Goal: Information Seeking & Learning: Learn about a topic

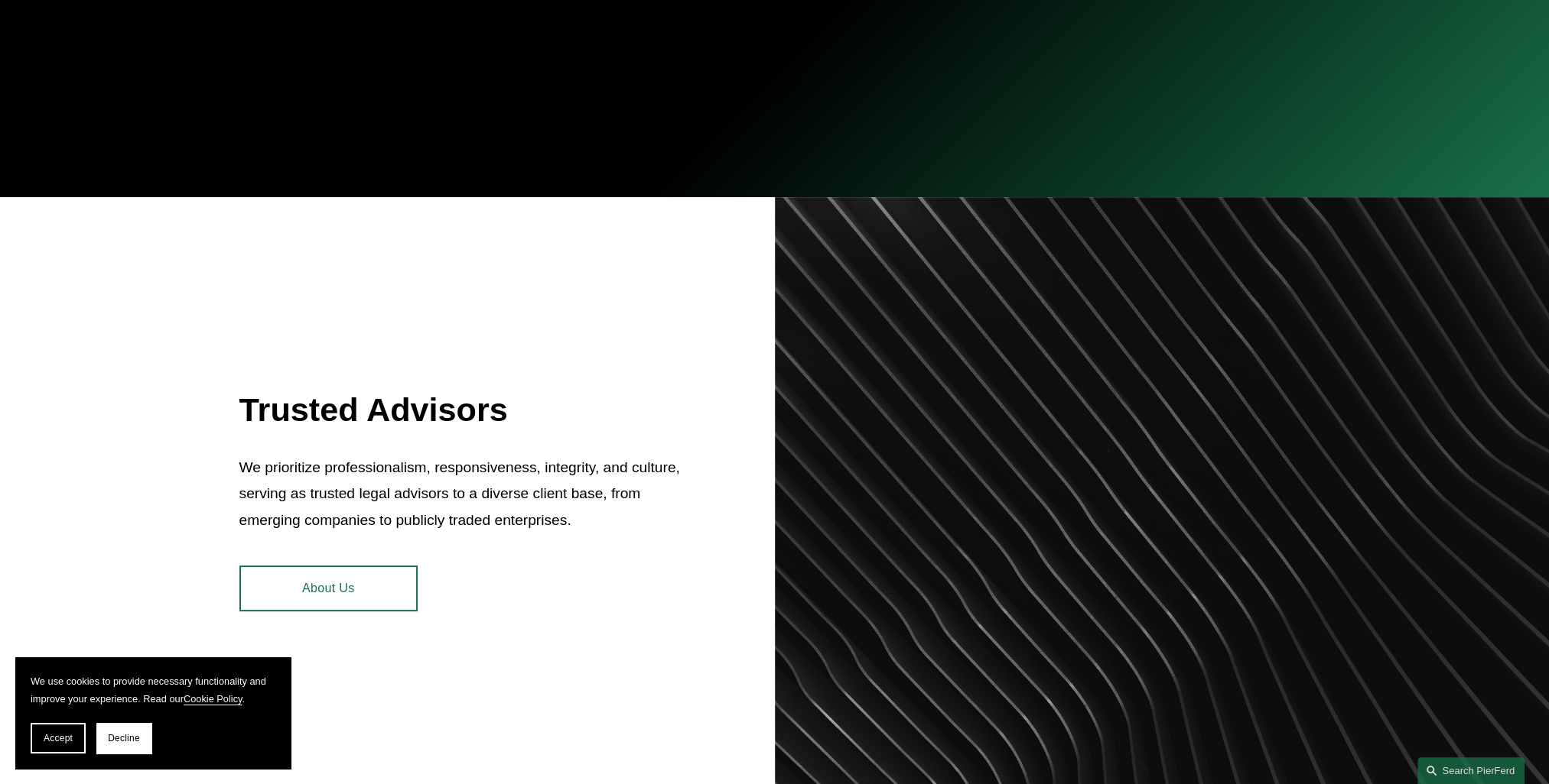
scroll to position [535, 0]
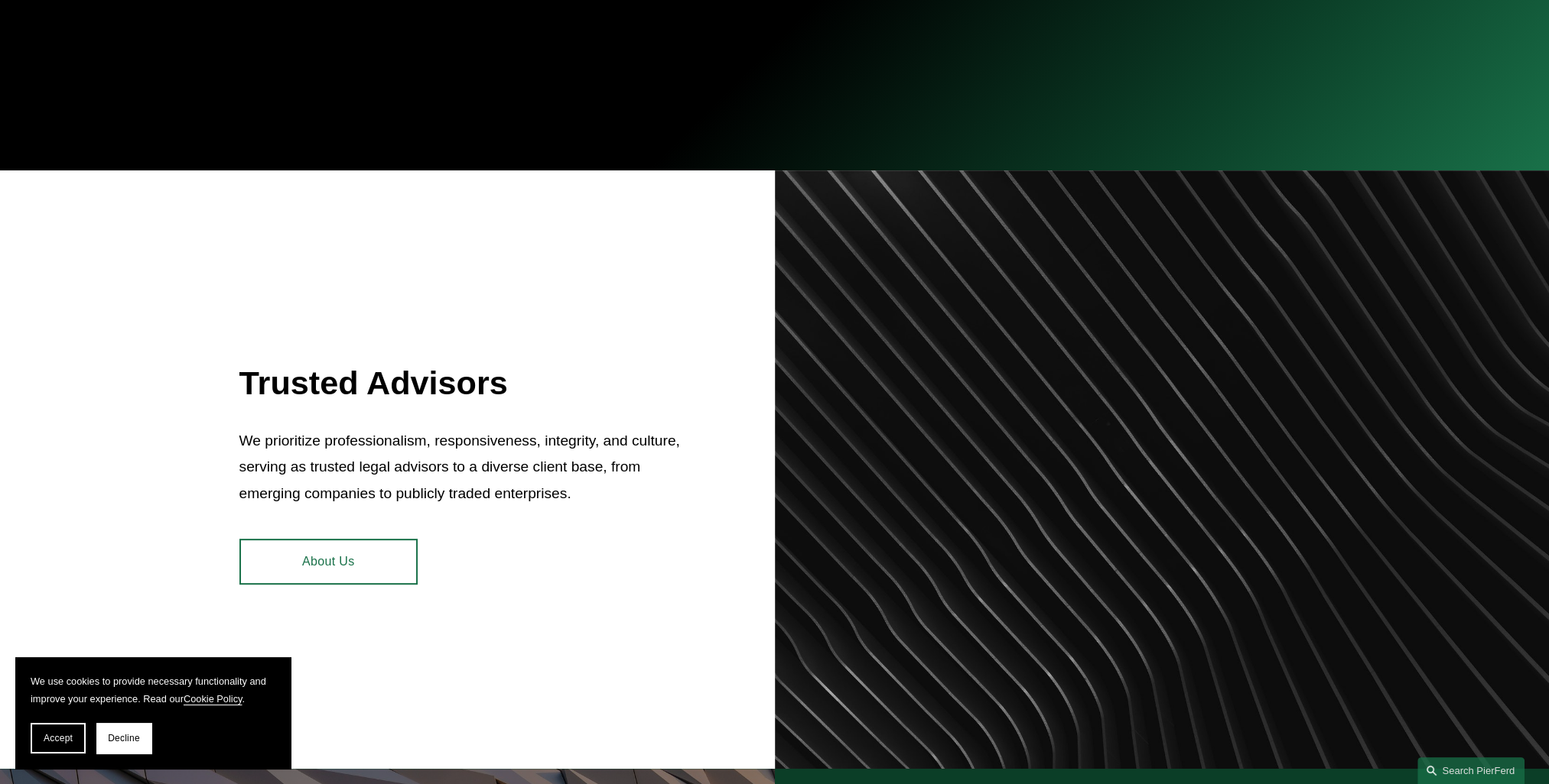
click at [65, 741] on span "Accept" at bounding box center [58, 737] width 29 height 10
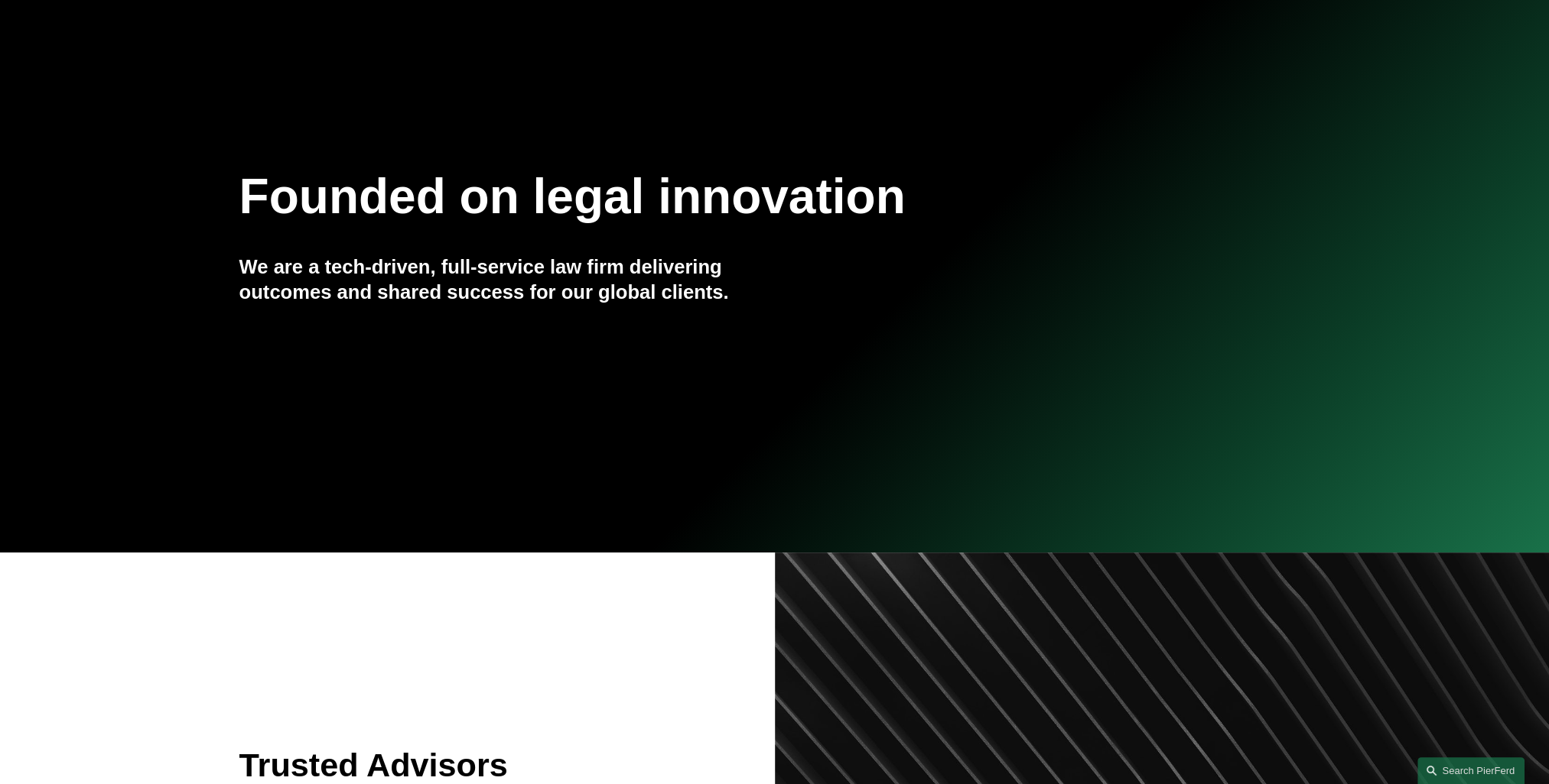
scroll to position [459, 0]
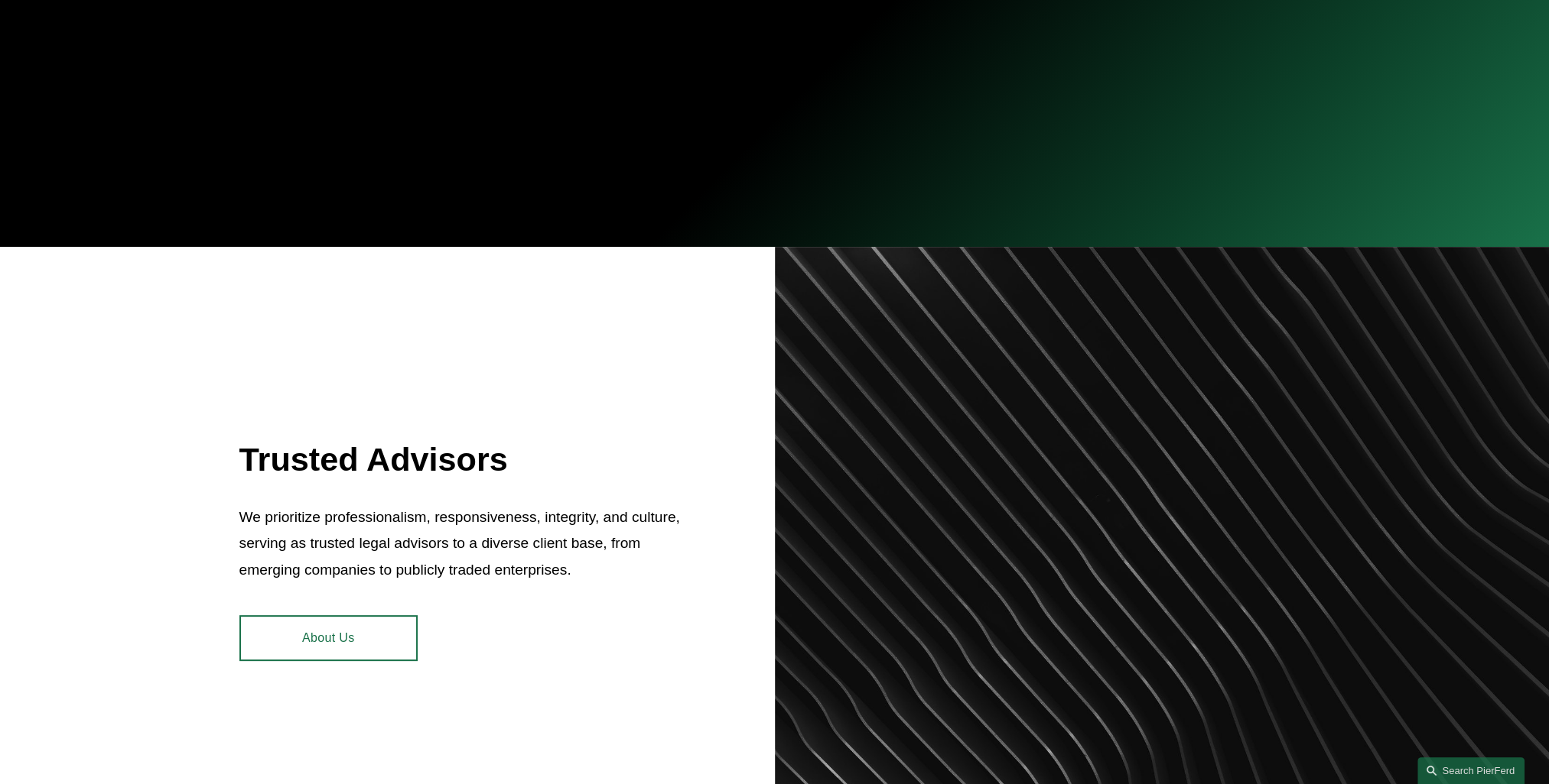
click at [328, 638] on link "About Us" at bounding box center [328, 638] width 178 height 46
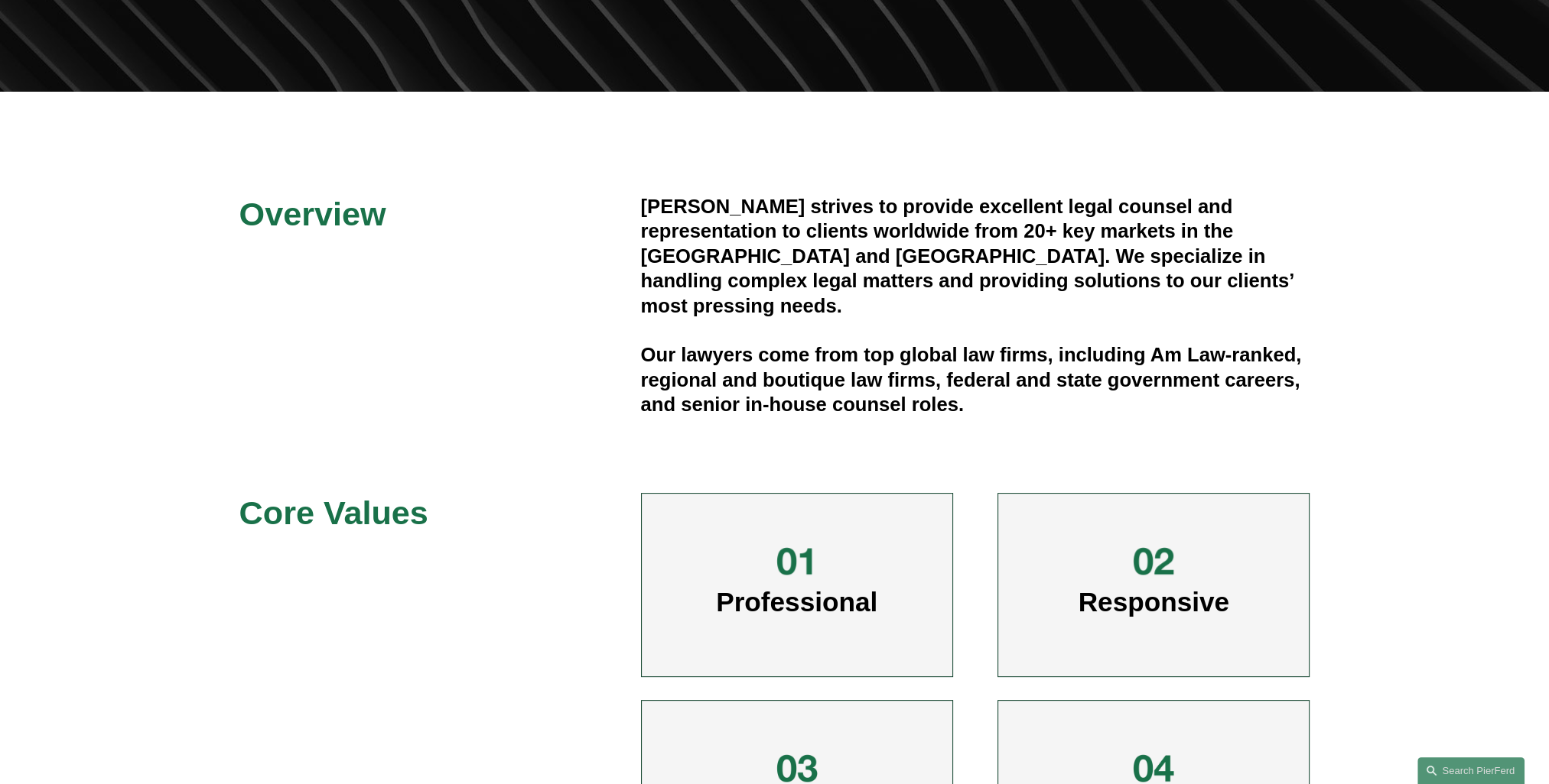
scroll to position [383, 0]
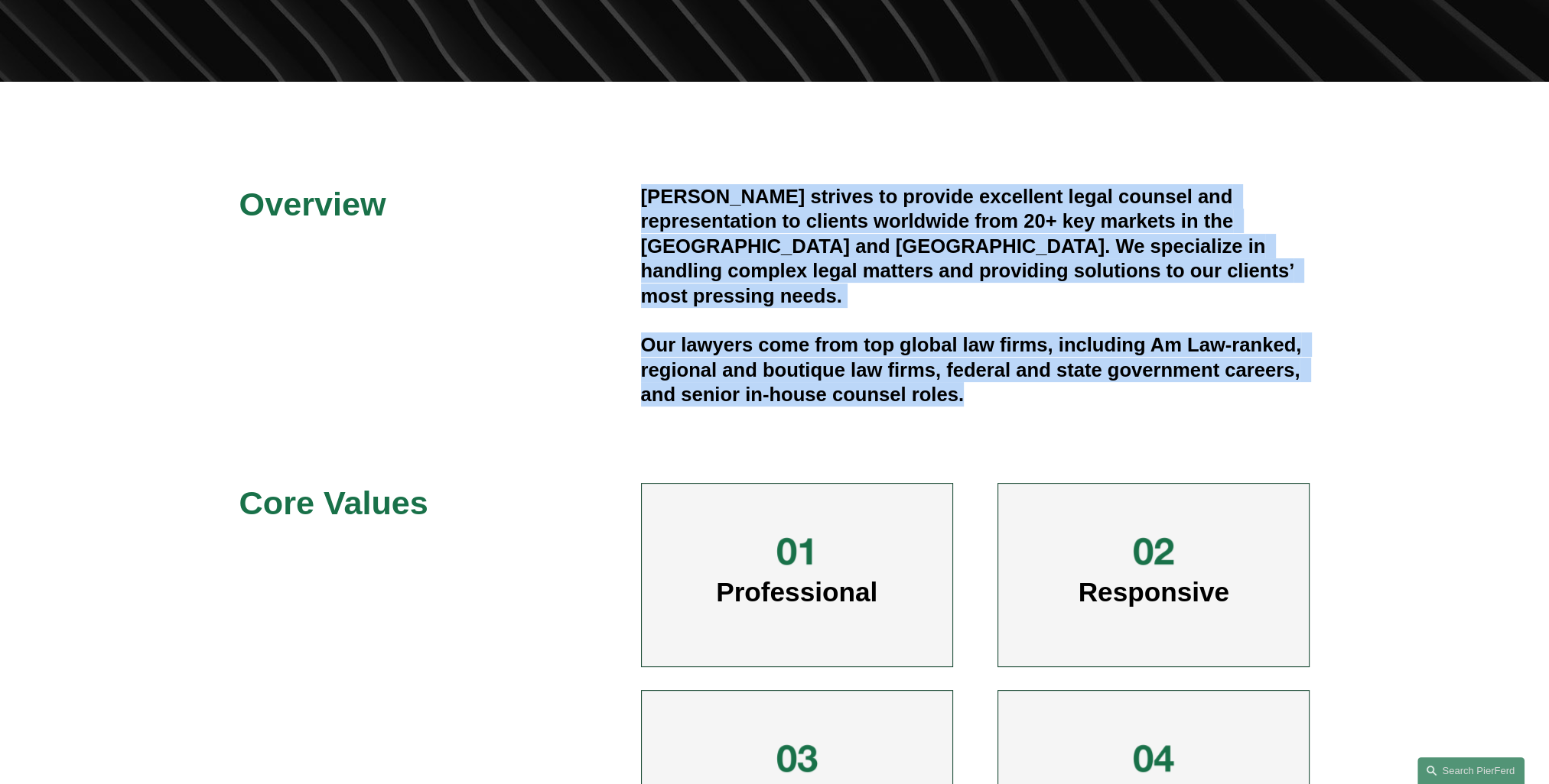
drag, startPoint x: 644, startPoint y: 195, endPoint x: 964, endPoint y: 384, distance: 371.6
click at [964, 384] on div "Pierson Ferdinand strives to provide excellent legal counsel and representation…" at bounding box center [975, 299] width 669 height 230
copy div "Pierson Ferdinand strives to provide excellent legal counsel and representation…"
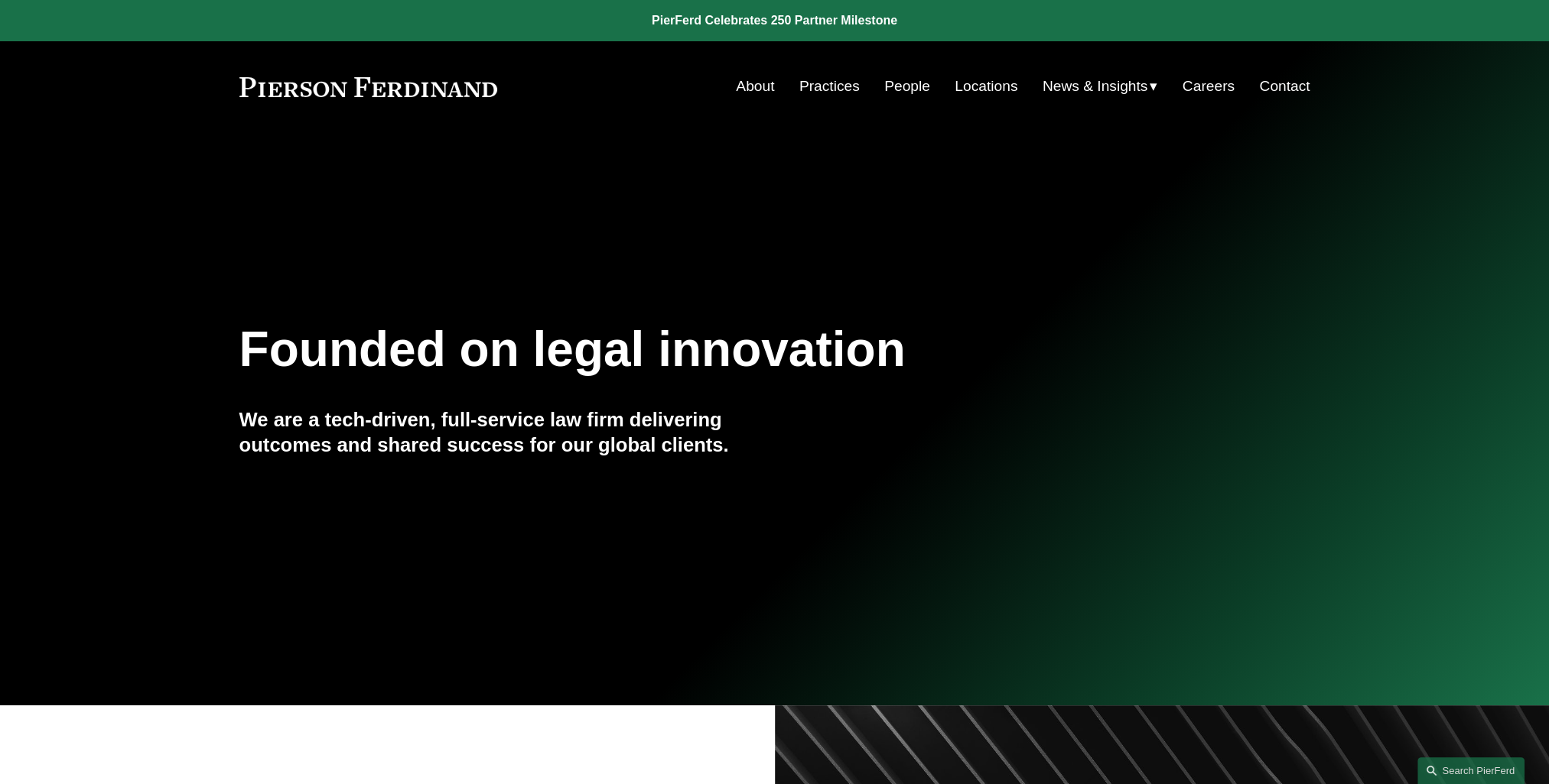
click at [836, 88] on link "Practices" at bounding box center [829, 86] width 61 height 29
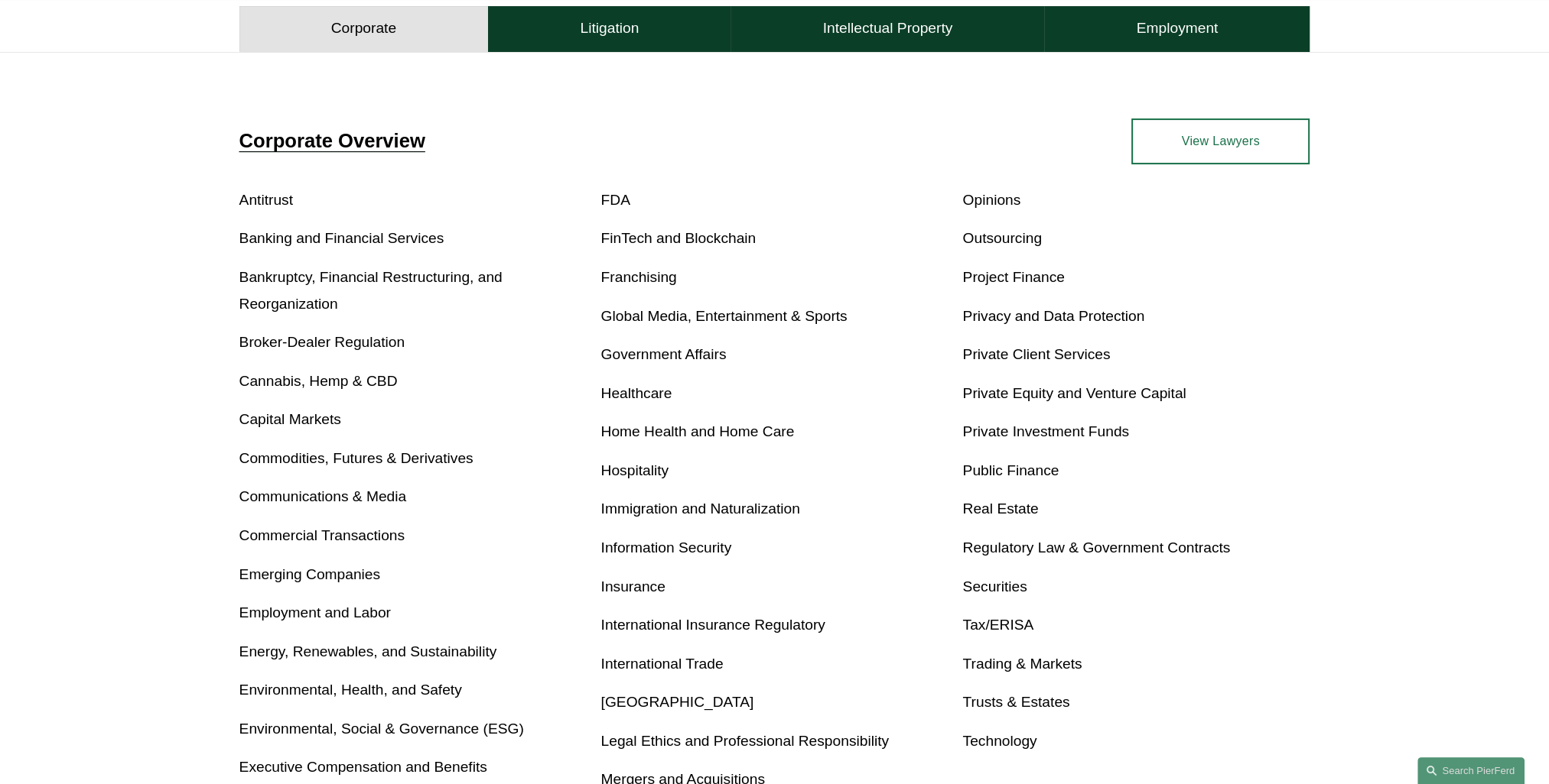
scroll to position [612, 0]
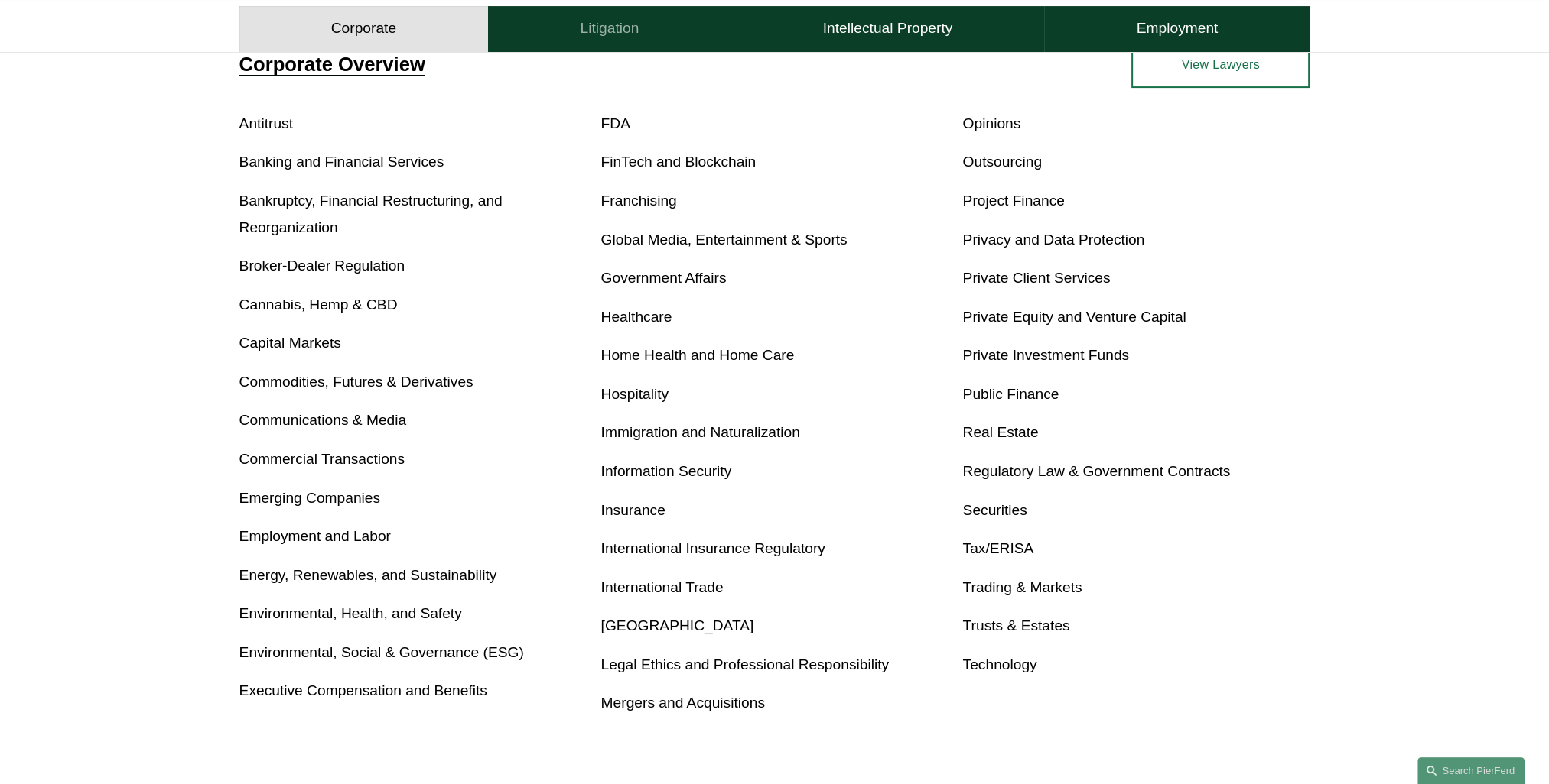
click at [596, 36] on h4 "Litigation" at bounding box center [608, 29] width 59 height 19
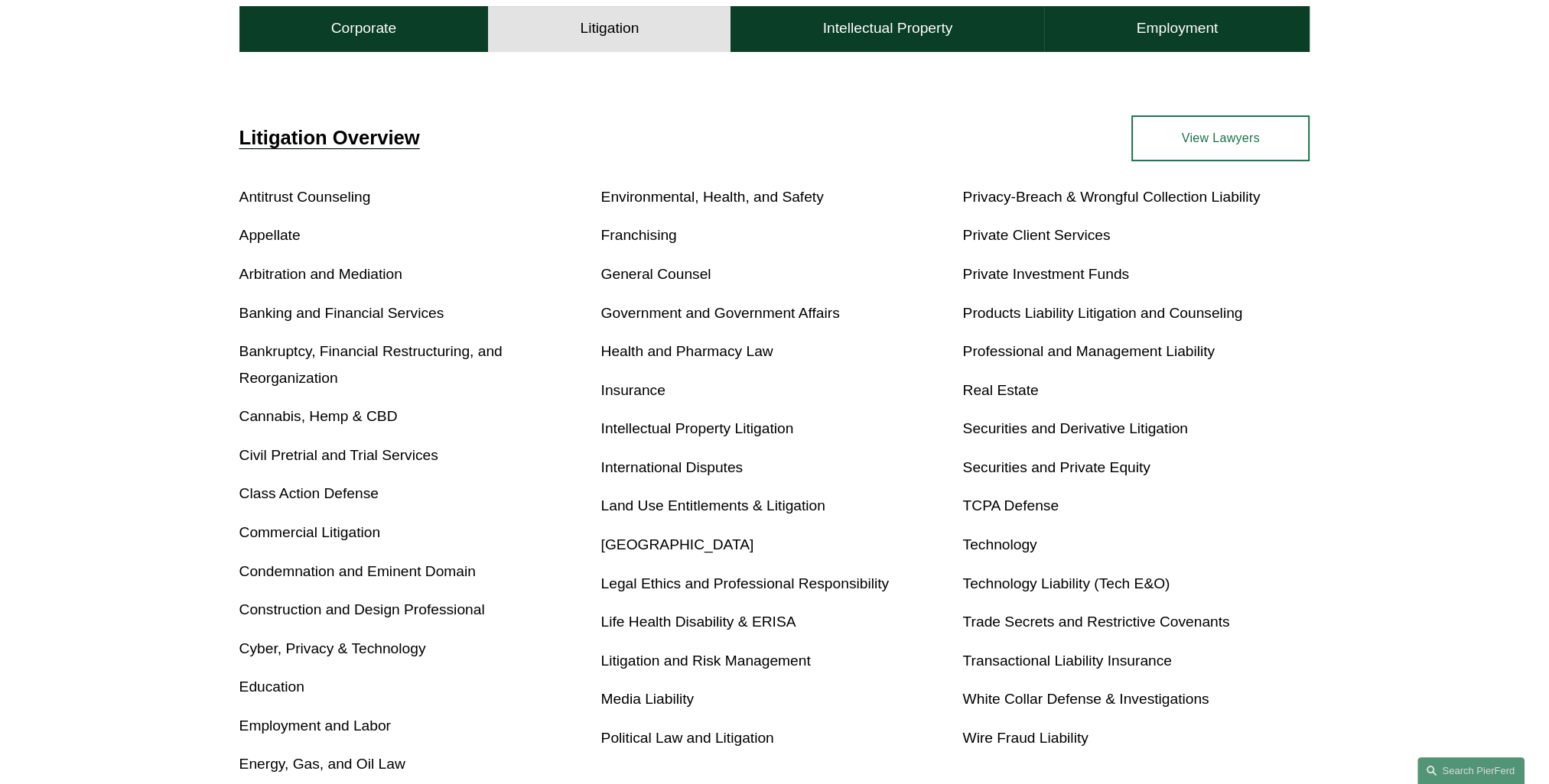
scroll to position [572, 0]
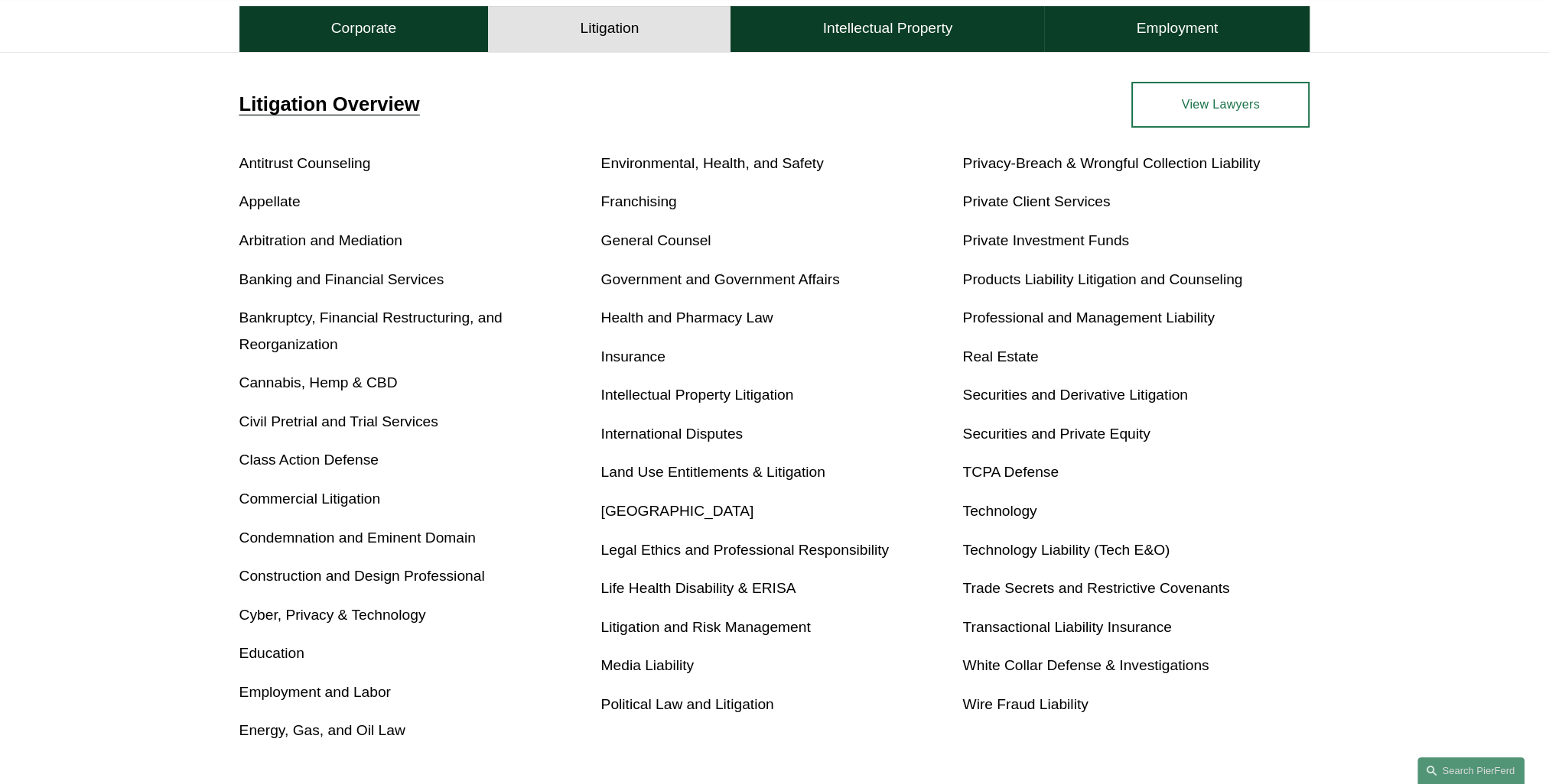
click at [631, 433] on link "International Disputes" at bounding box center [672, 433] width 143 height 16
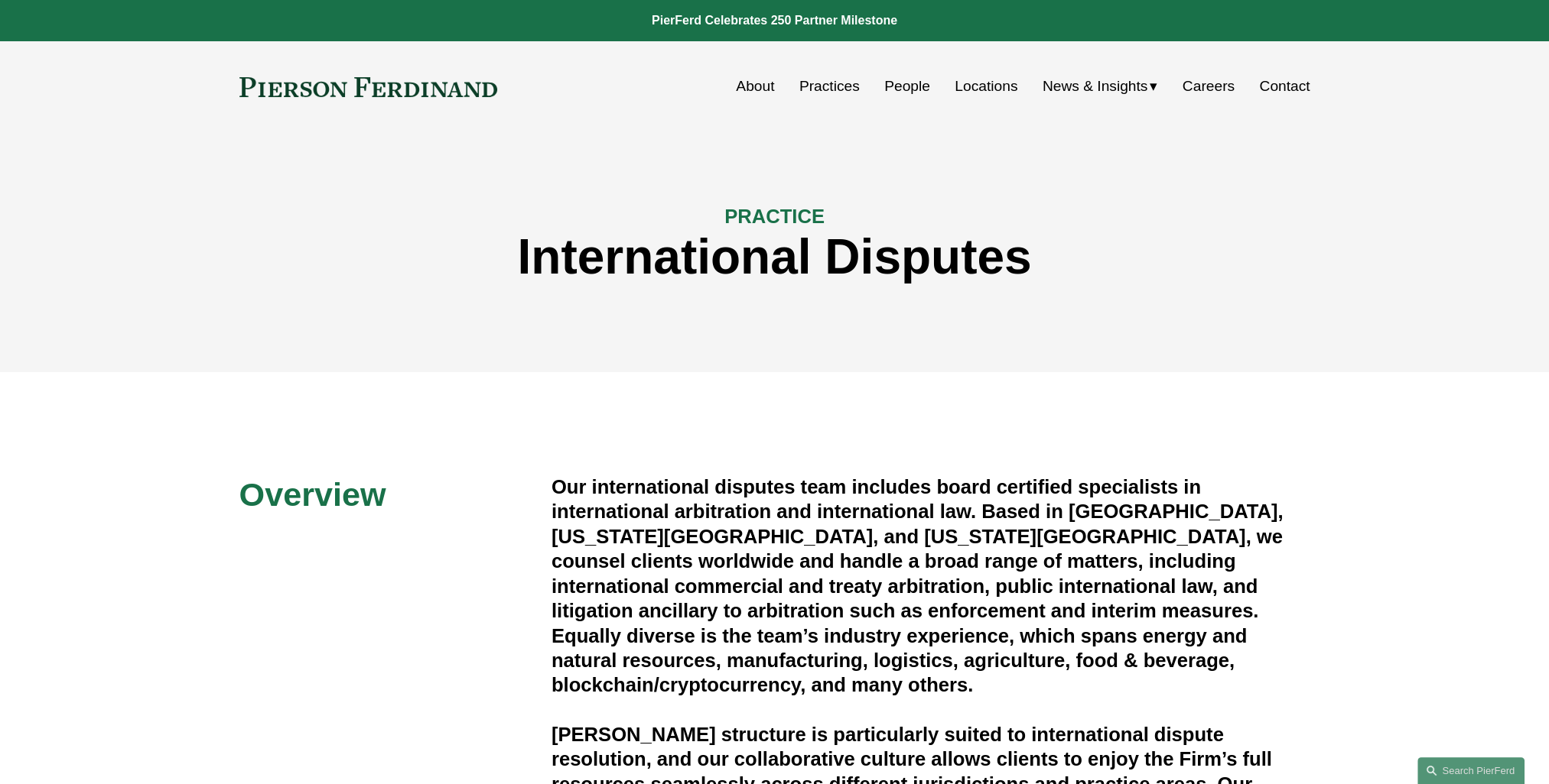
click at [977, 84] on link "Locations" at bounding box center [985, 86] width 62 height 29
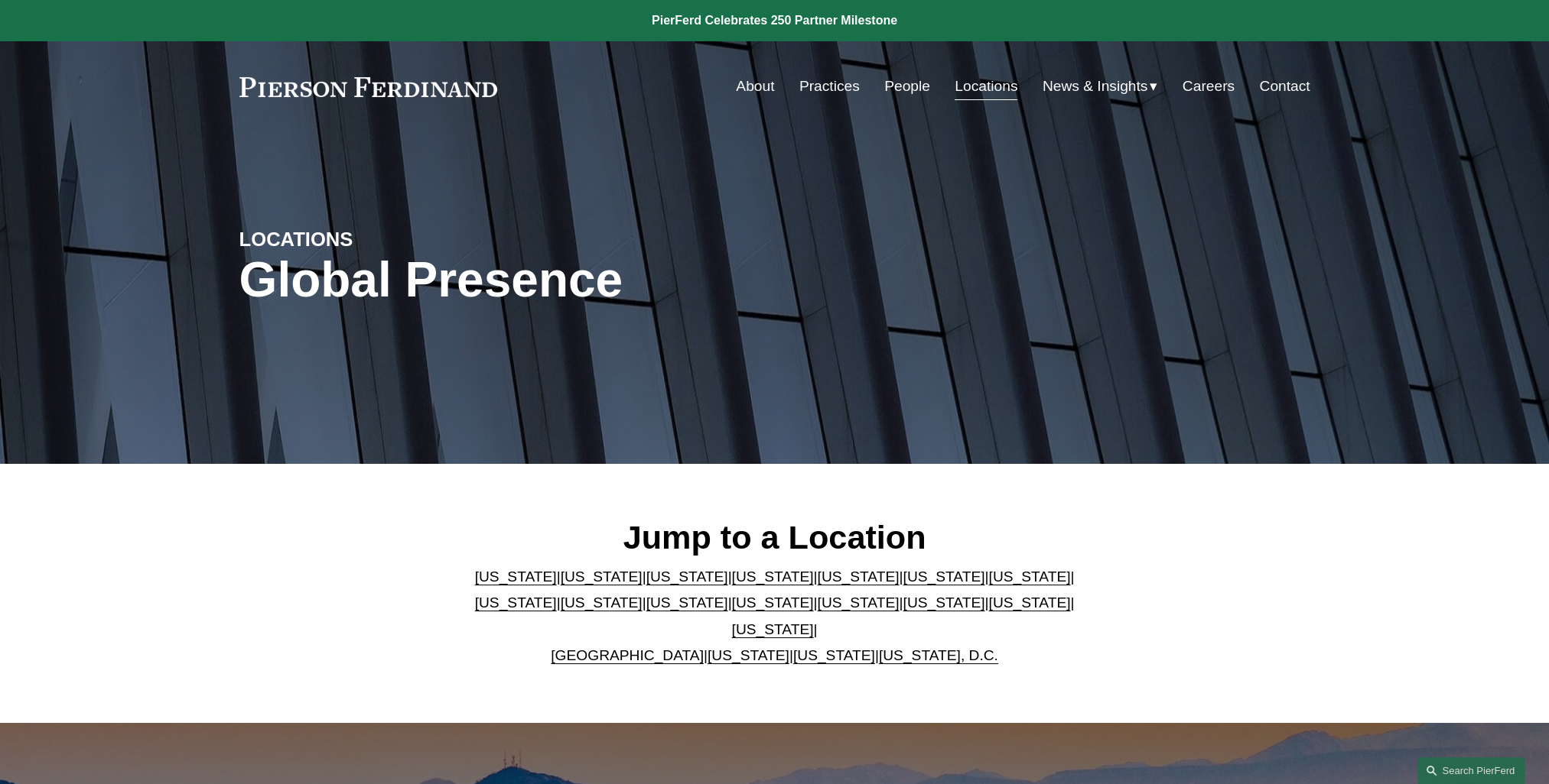
click at [617, 647] on link "United Kingdom" at bounding box center [627, 655] width 153 height 16
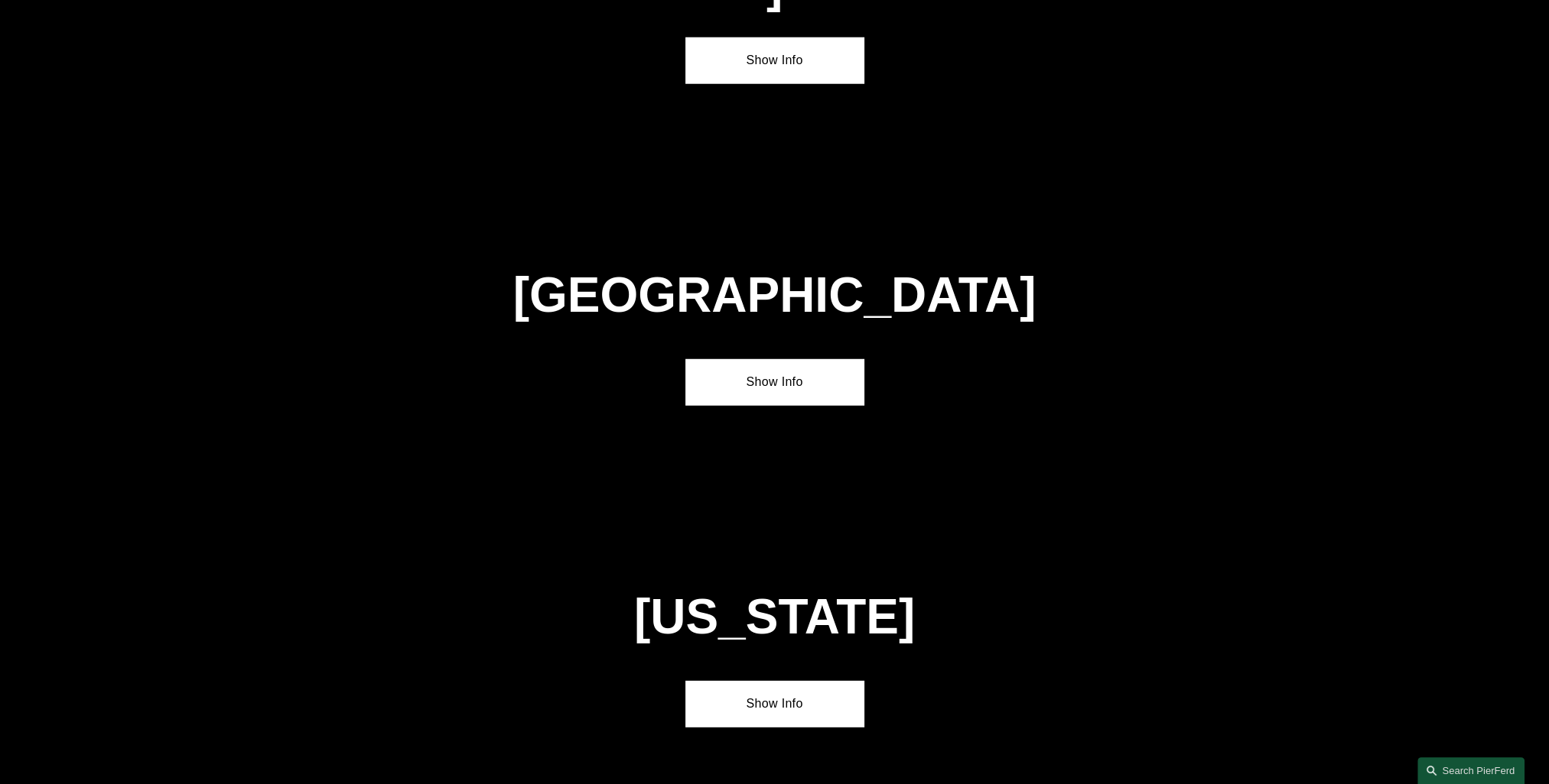
scroll to position [5557, 0]
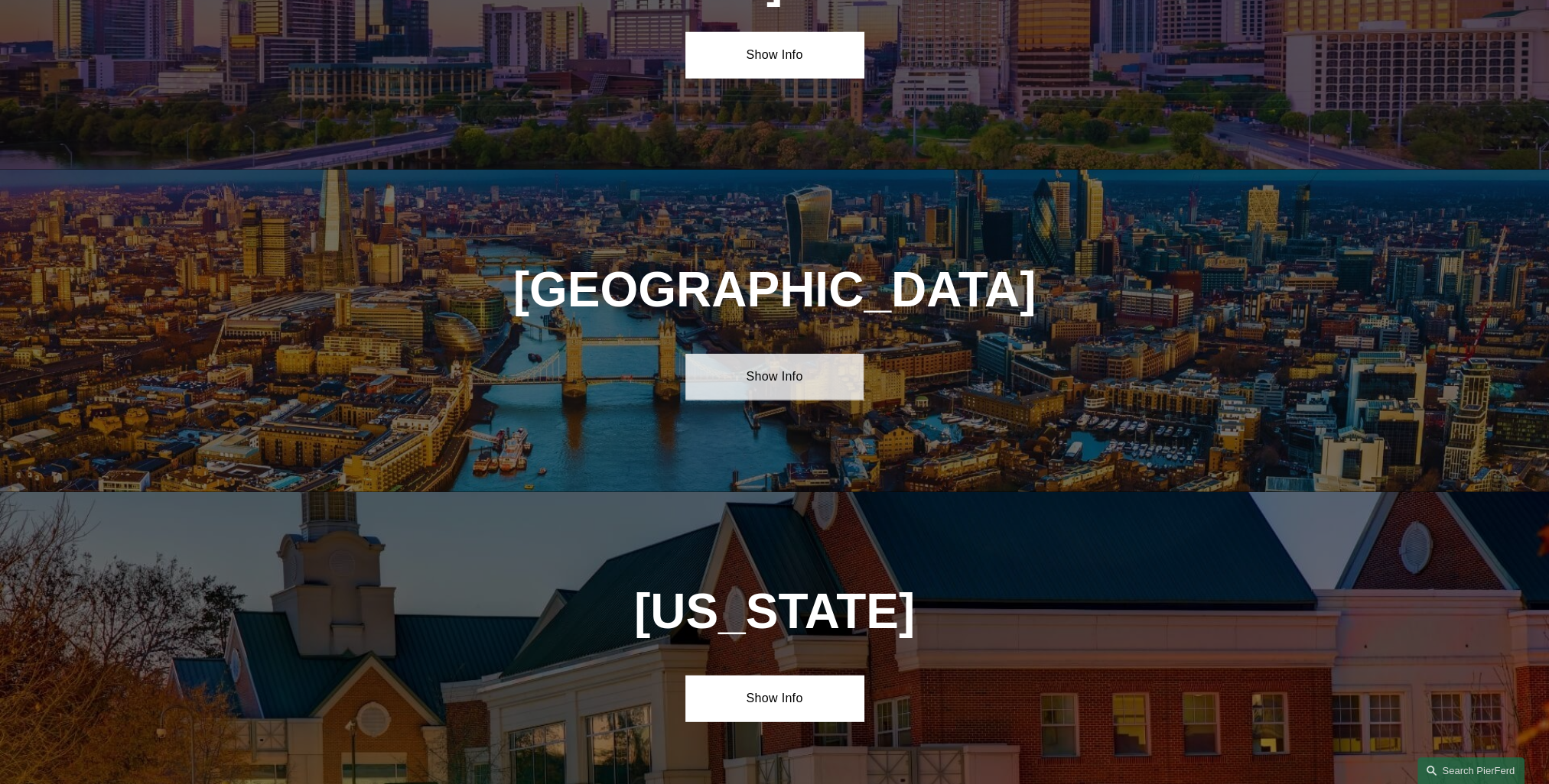
click at [786, 354] on link "Show Info" at bounding box center [774, 376] width 178 height 46
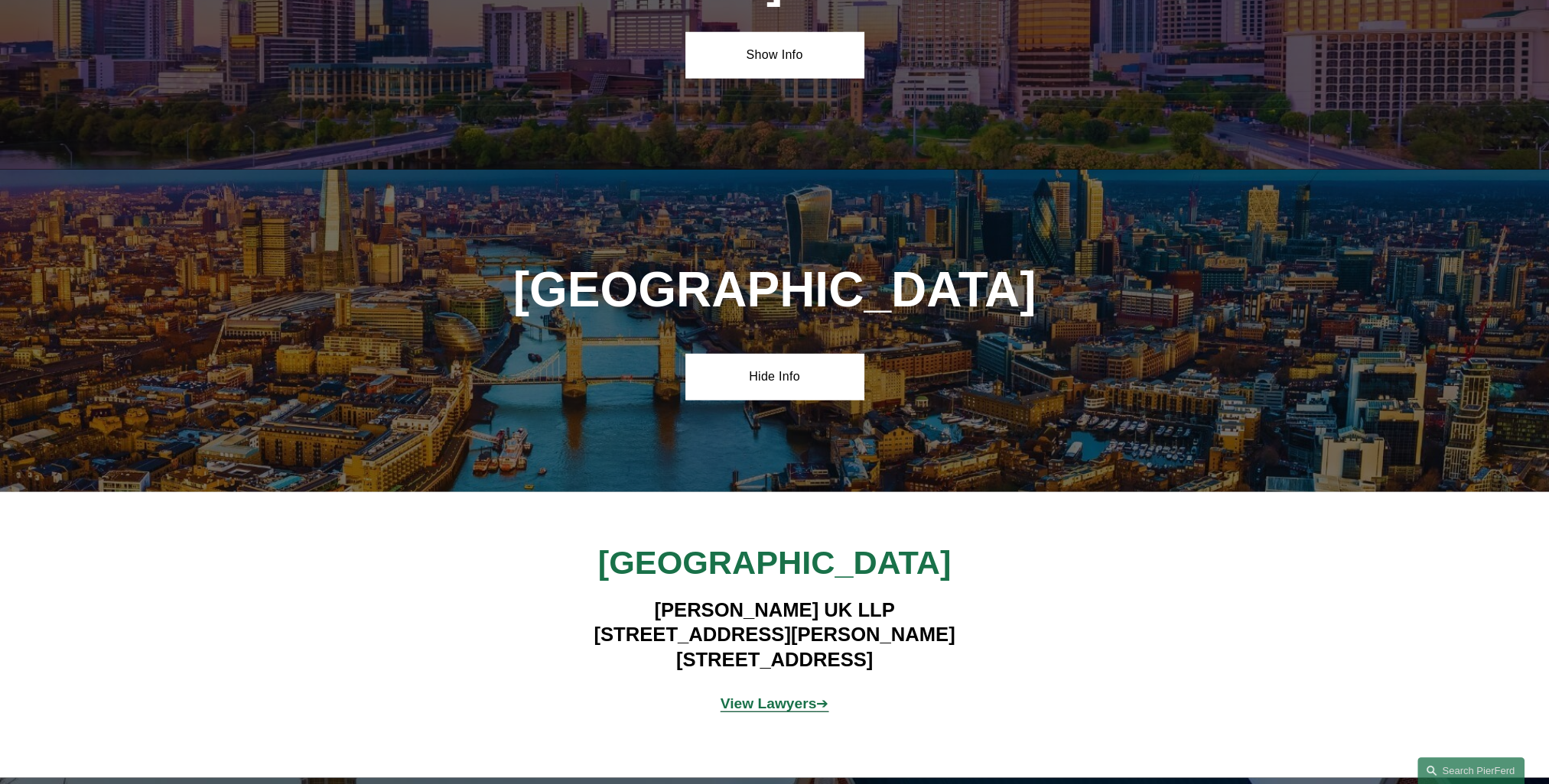
click at [762, 696] on strong "View Lawyers" at bounding box center [768, 703] width 96 height 16
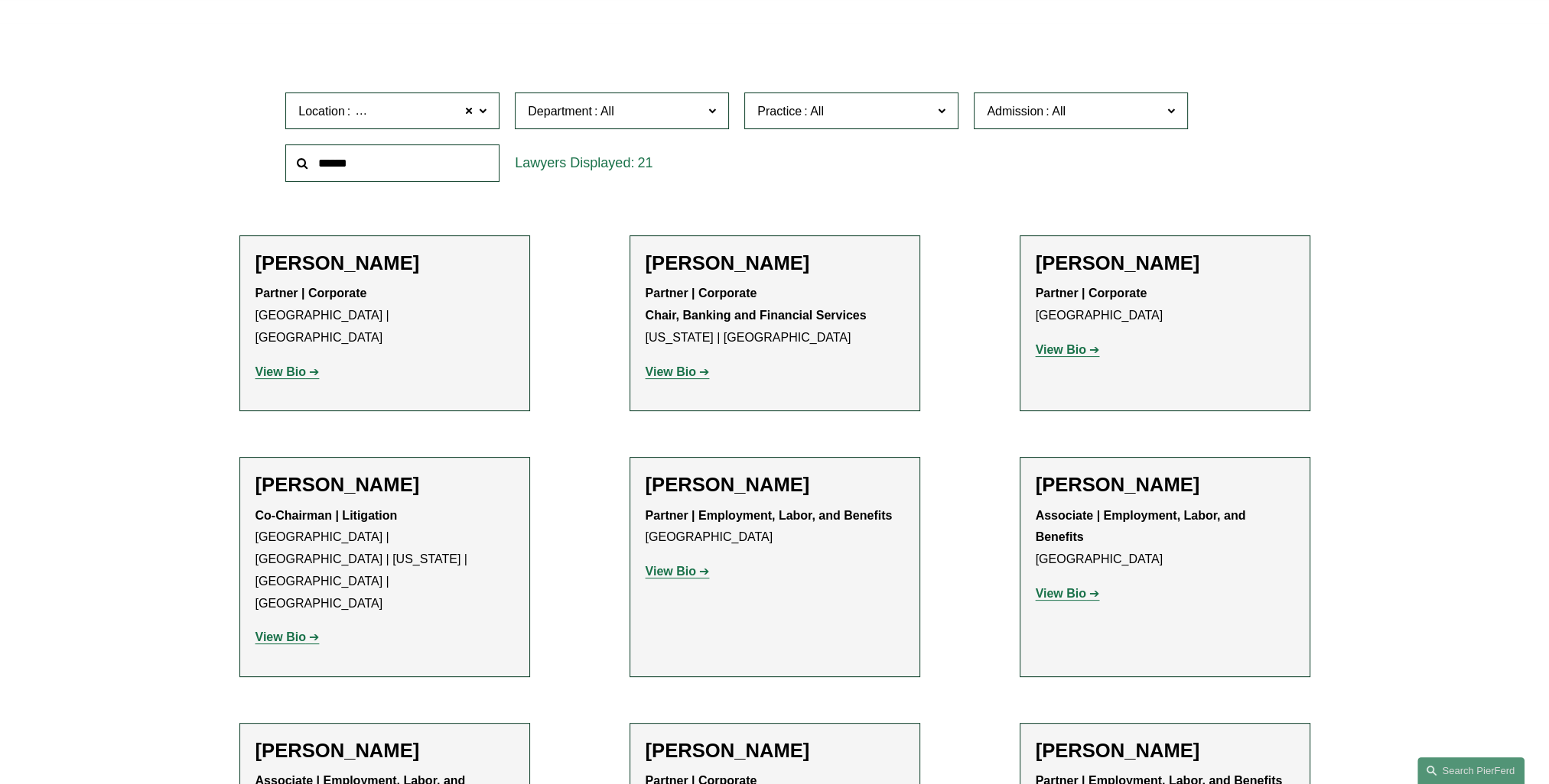
scroll to position [459, 0]
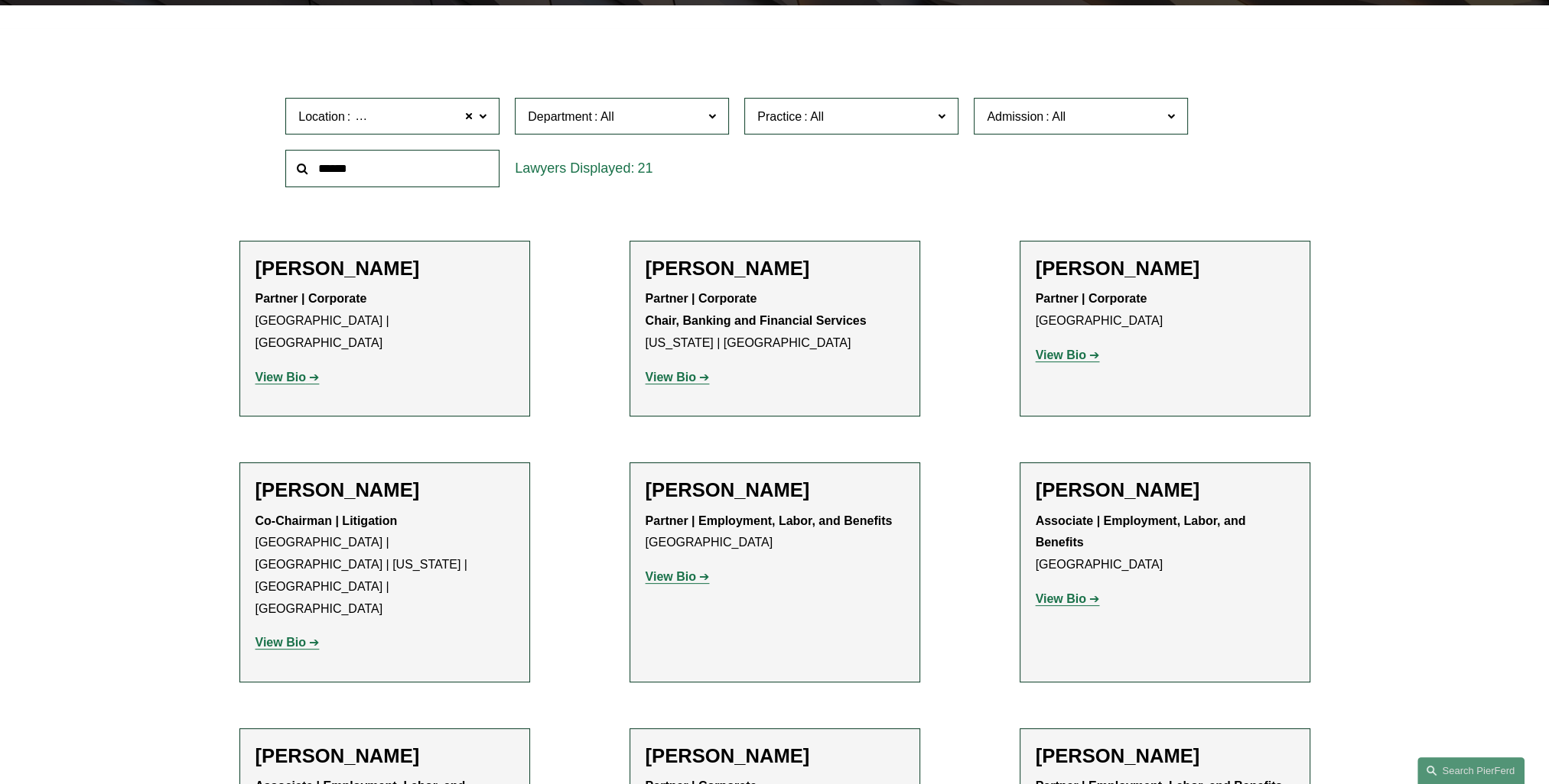
click at [707, 115] on label "Department" at bounding box center [622, 116] width 214 height 37
click at [0, 0] on link "Litigation" at bounding box center [0, 0] width 0 height 0
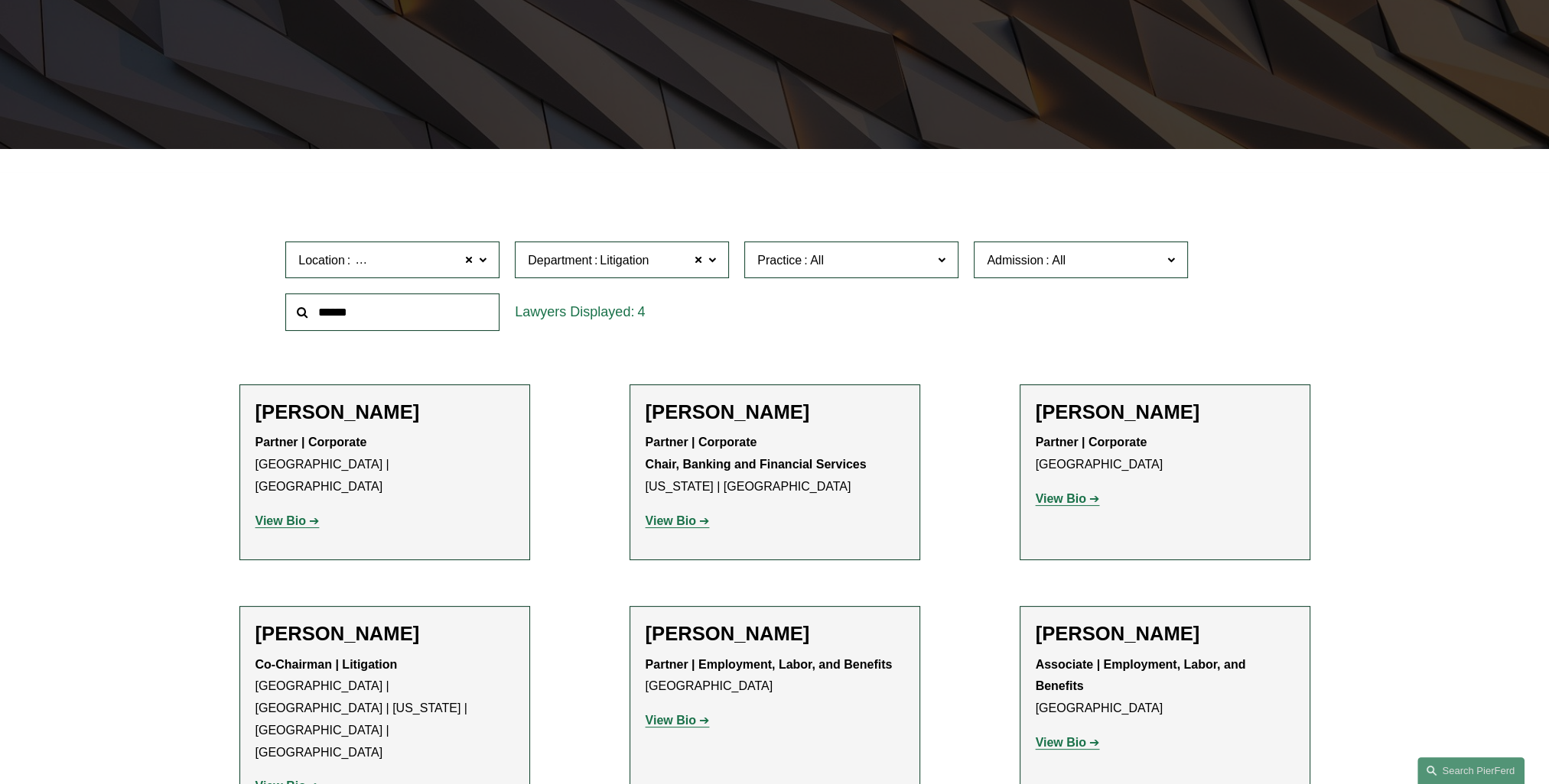
scroll to position [312, 0]
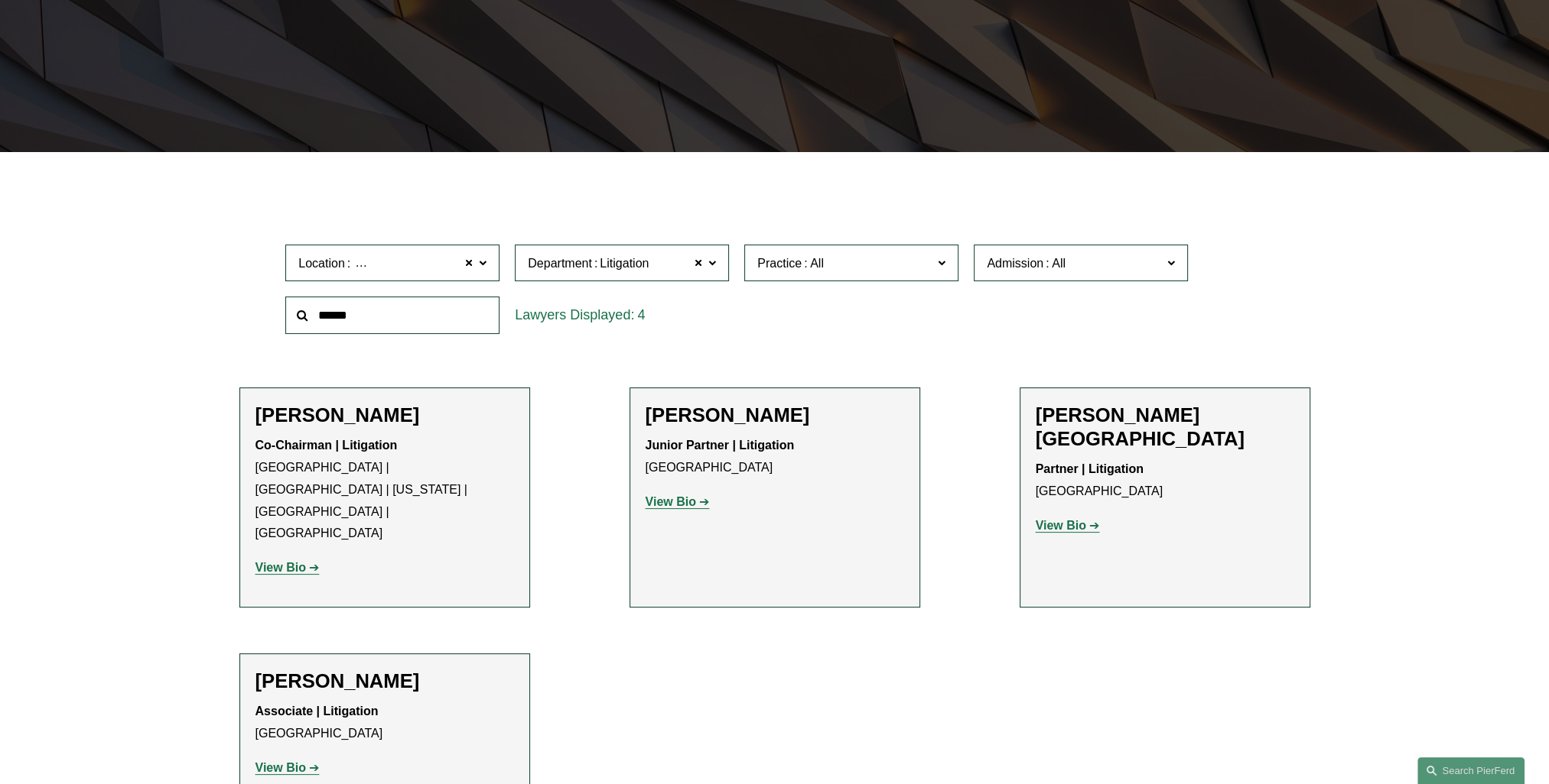
click at [300, 762] on strong "View Bio" at bounding box center [280, 768] width 50 height 13
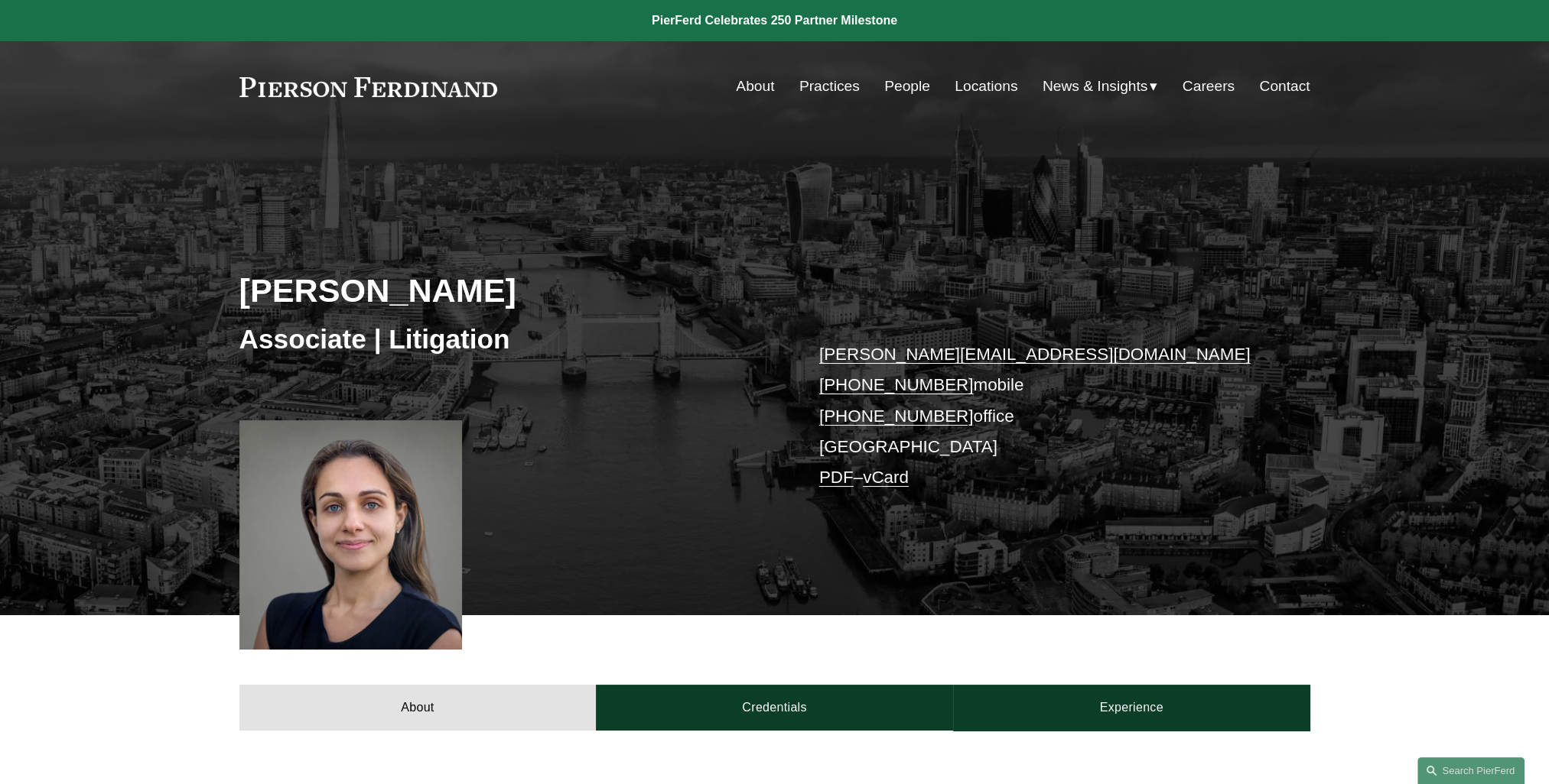
click at [746, 87] on link "About" at bounding box center [754, 86] width 38 height 29
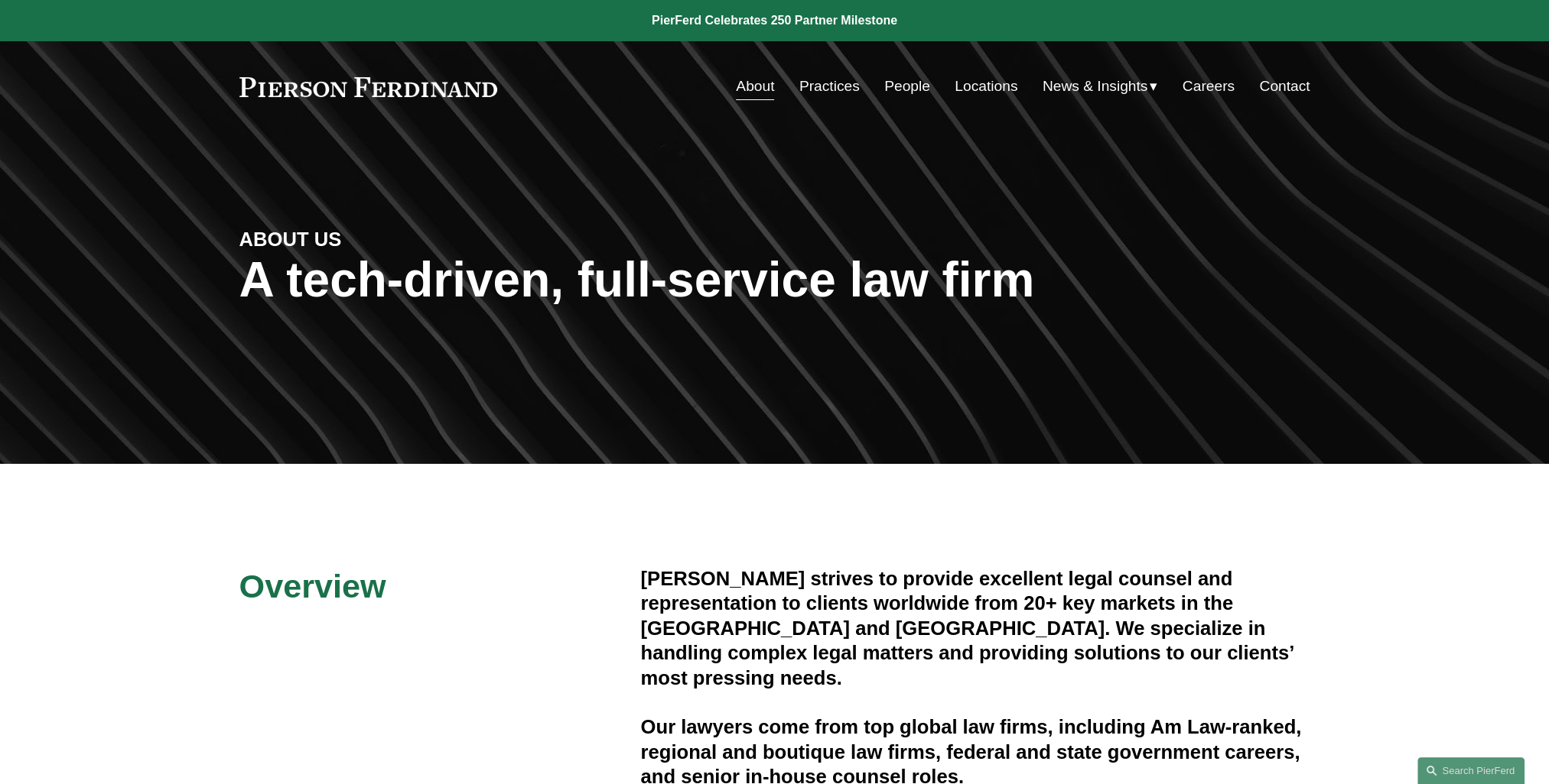
click at [0, 0] on span "News" at bounding box center [0, 0] width 0 height 0
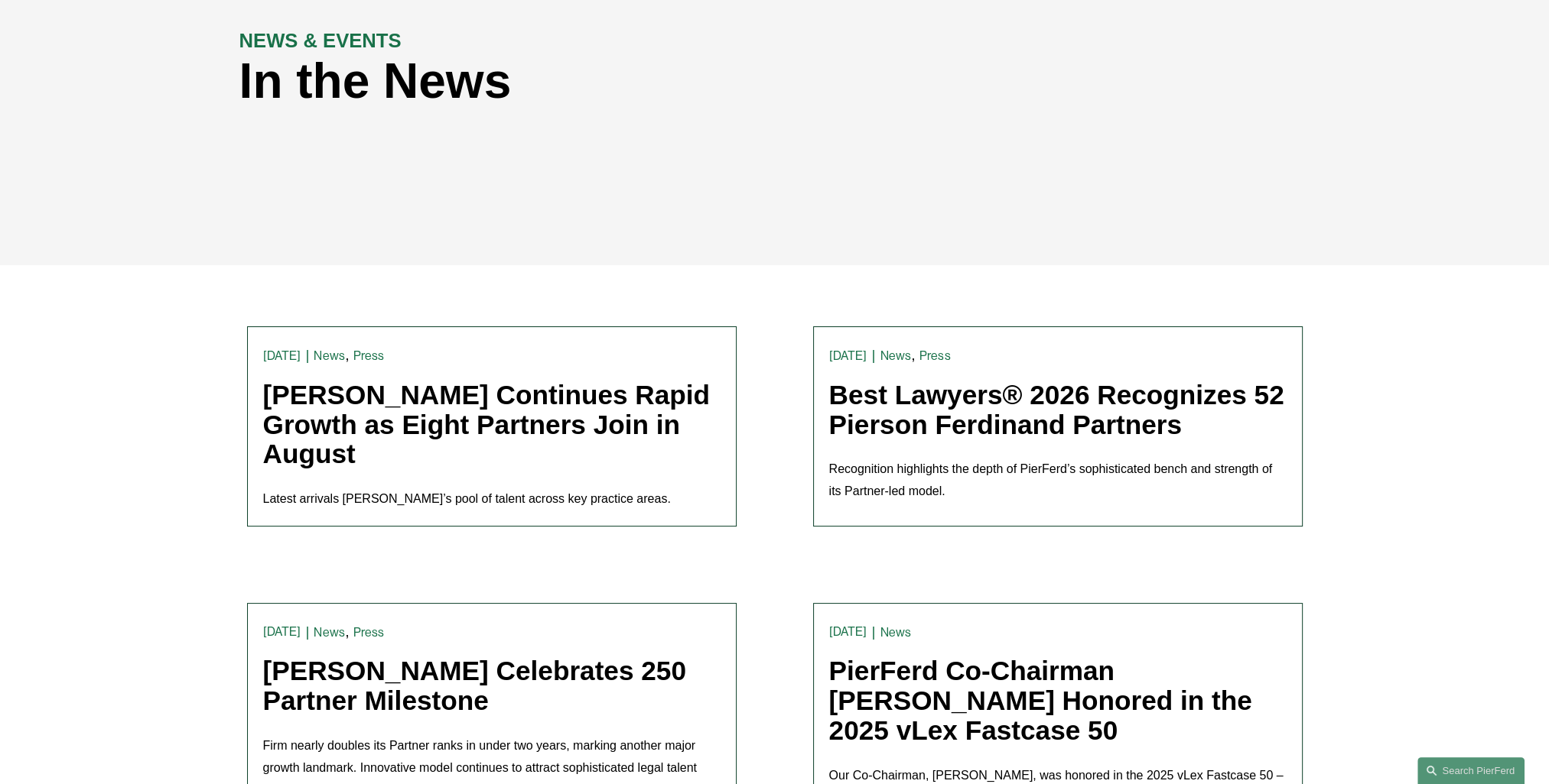
scroll to position [229, 0]
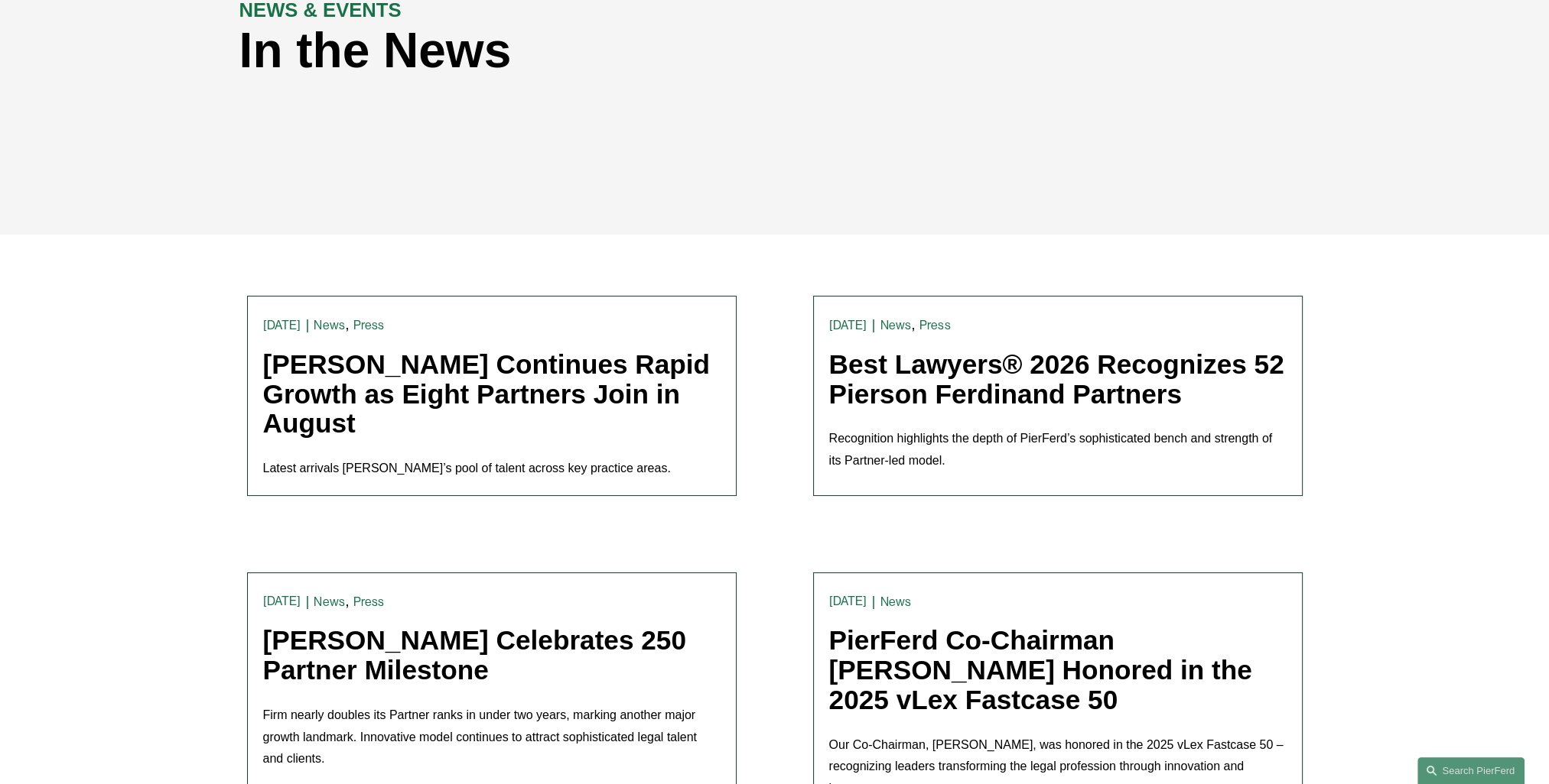
click at [348, 328] on span "," at bounding box center [346, 324] width 4 height 16
click at [483, 395] on link "[PERSON_NAME] Continues Rapid Growth as Eight Partners Join in August" at bounding box center [486, 393] width 447 height 88
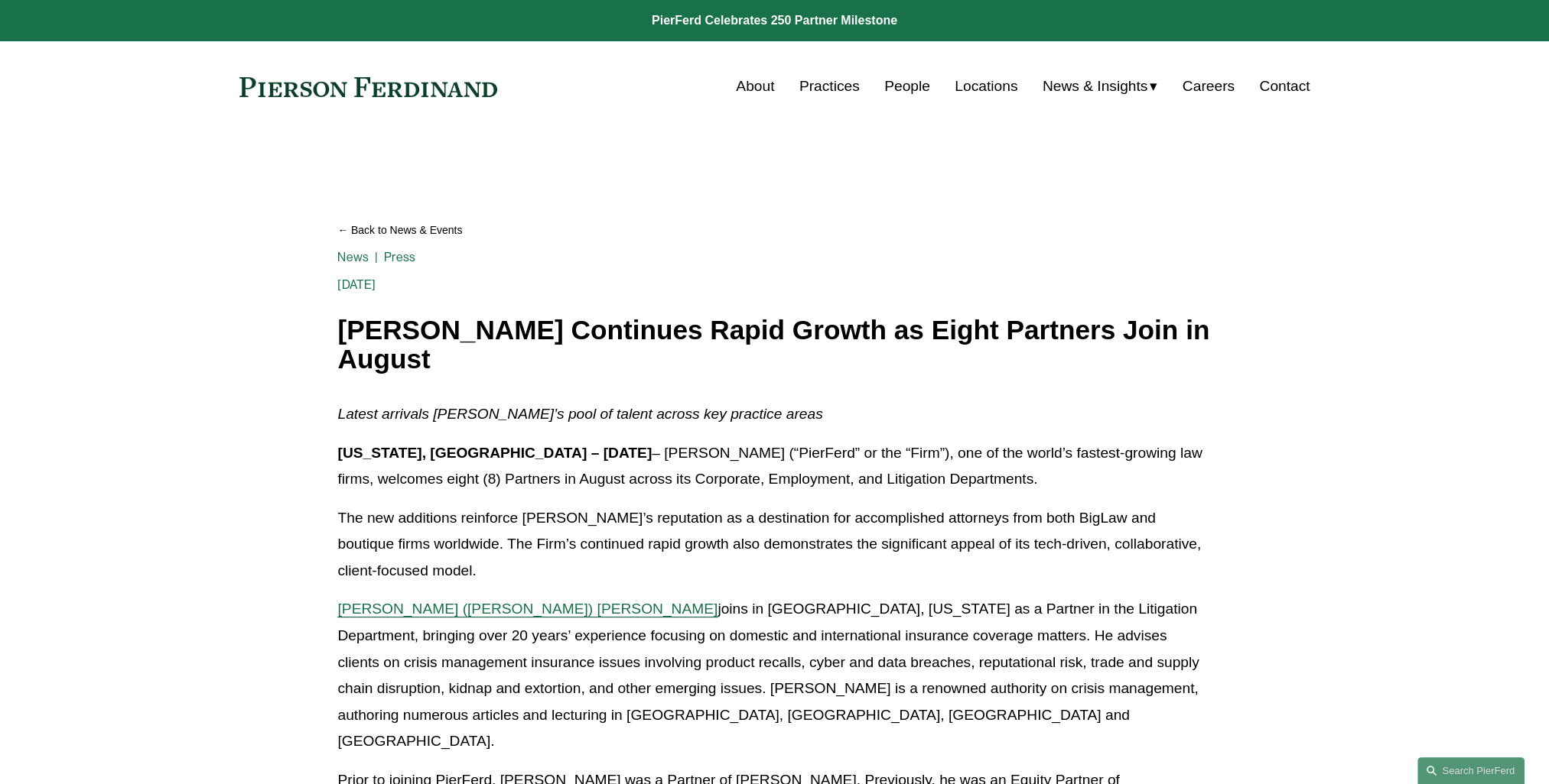
drag, startPoint x: 513, startPoint y: 512, endPoint x: 500, endPoint y: 384, distance: 128.7
click at [513, 511] on p "The new additions reinforce PierFerd’s reputation as a destination for accompli…" at bounding box center [774, 545] width 874 height 79
click at [369, 226] on link "Back to News & Events" at bounding box center [774, 230] width 874 height 27
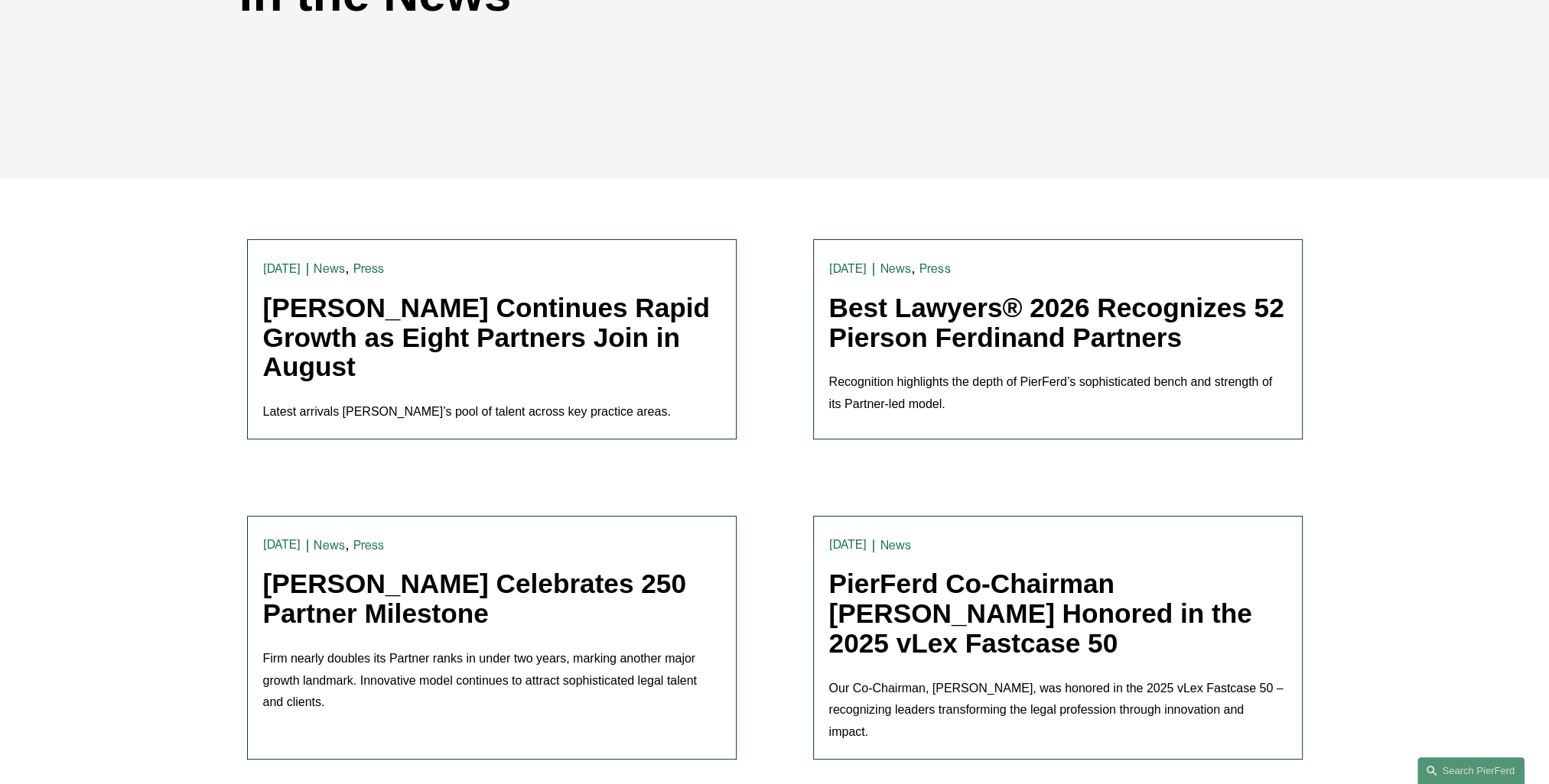
scroll to position [305, 0]
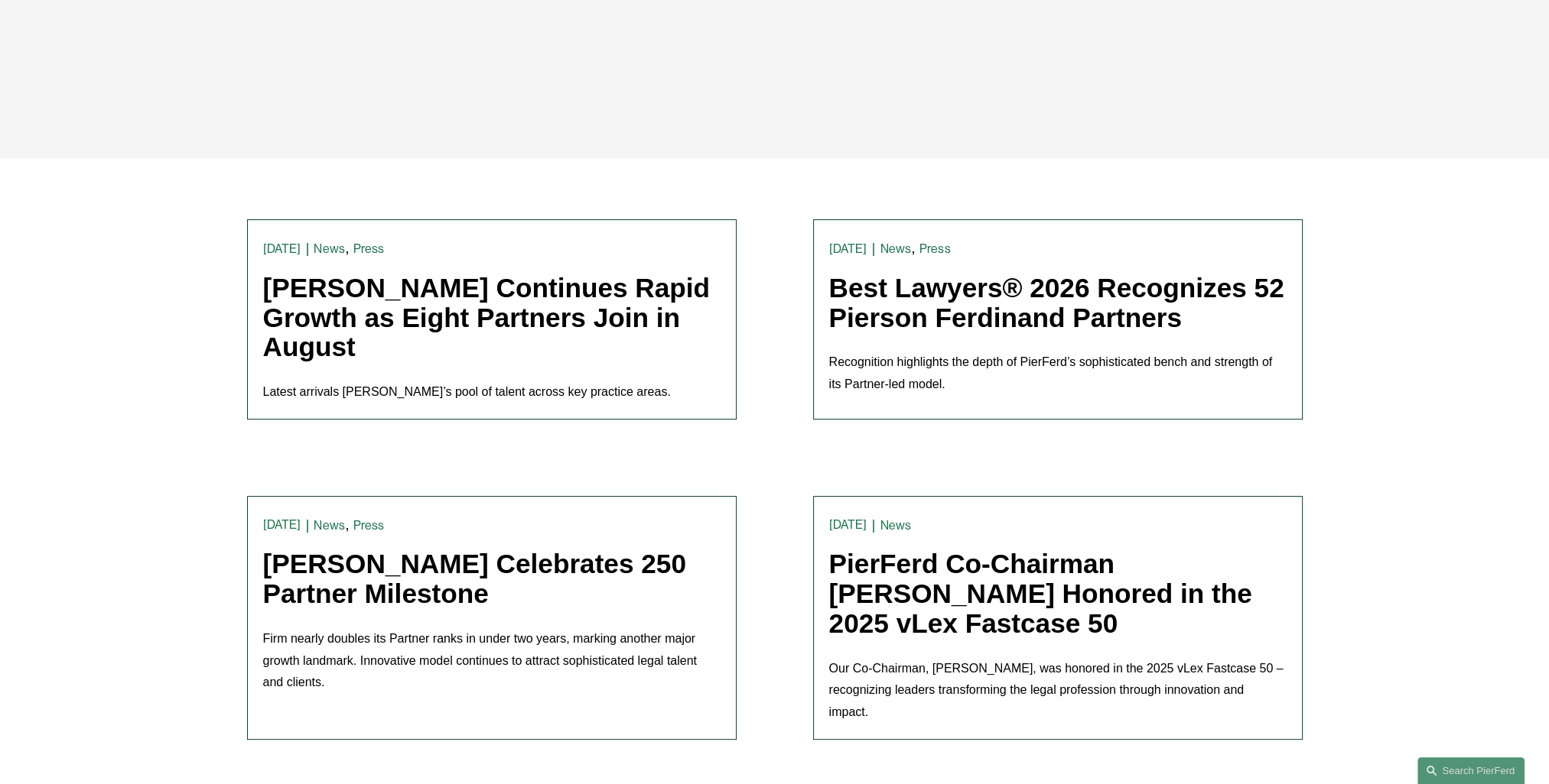
click at [930, 284] on link "Best Lawyers® 2026 Recognizes 52 Pierson Ferdinand Partners" at bounding box center [1056, 303] width 455 height 60
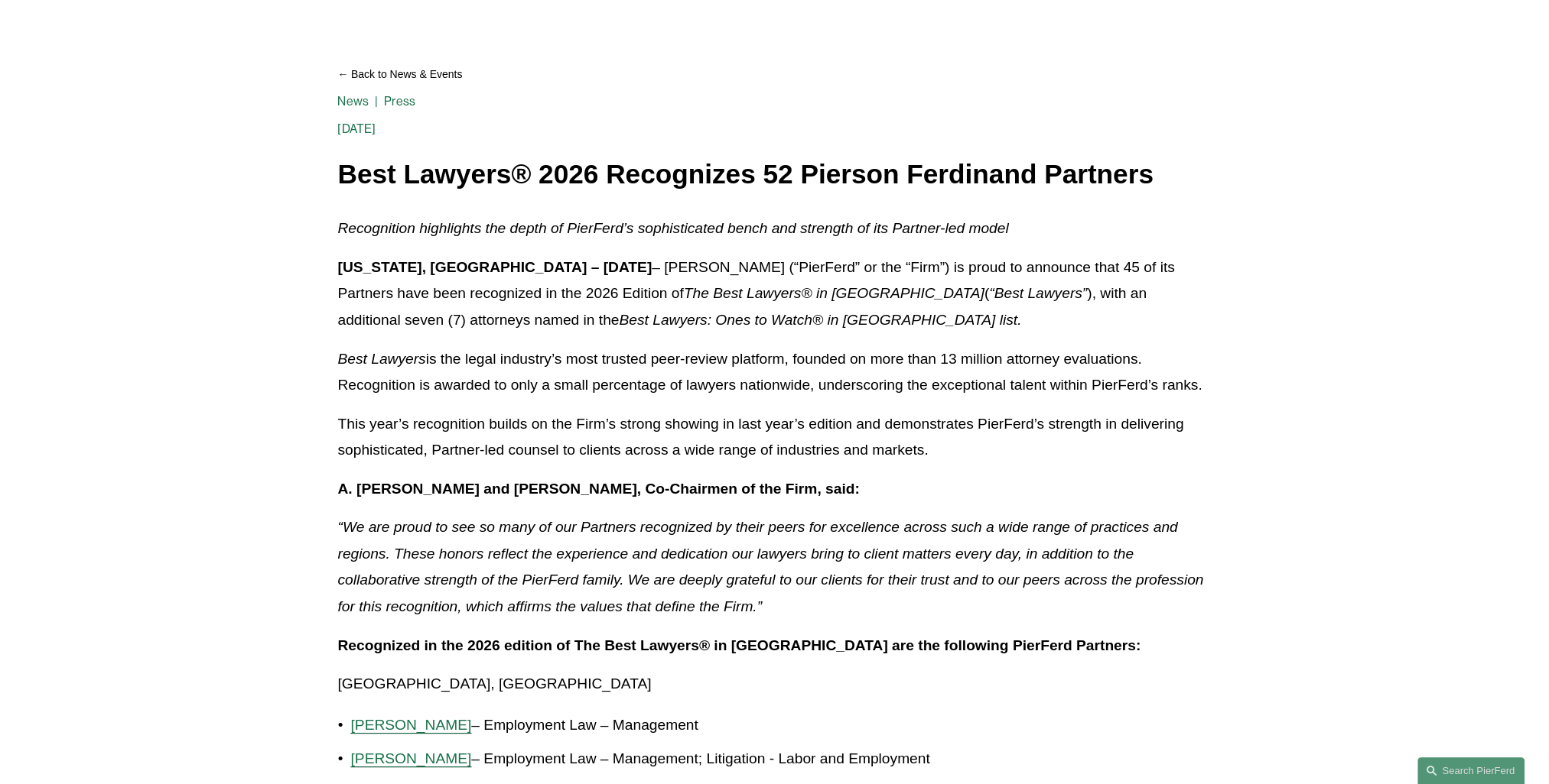
scroll to position [153, 0]
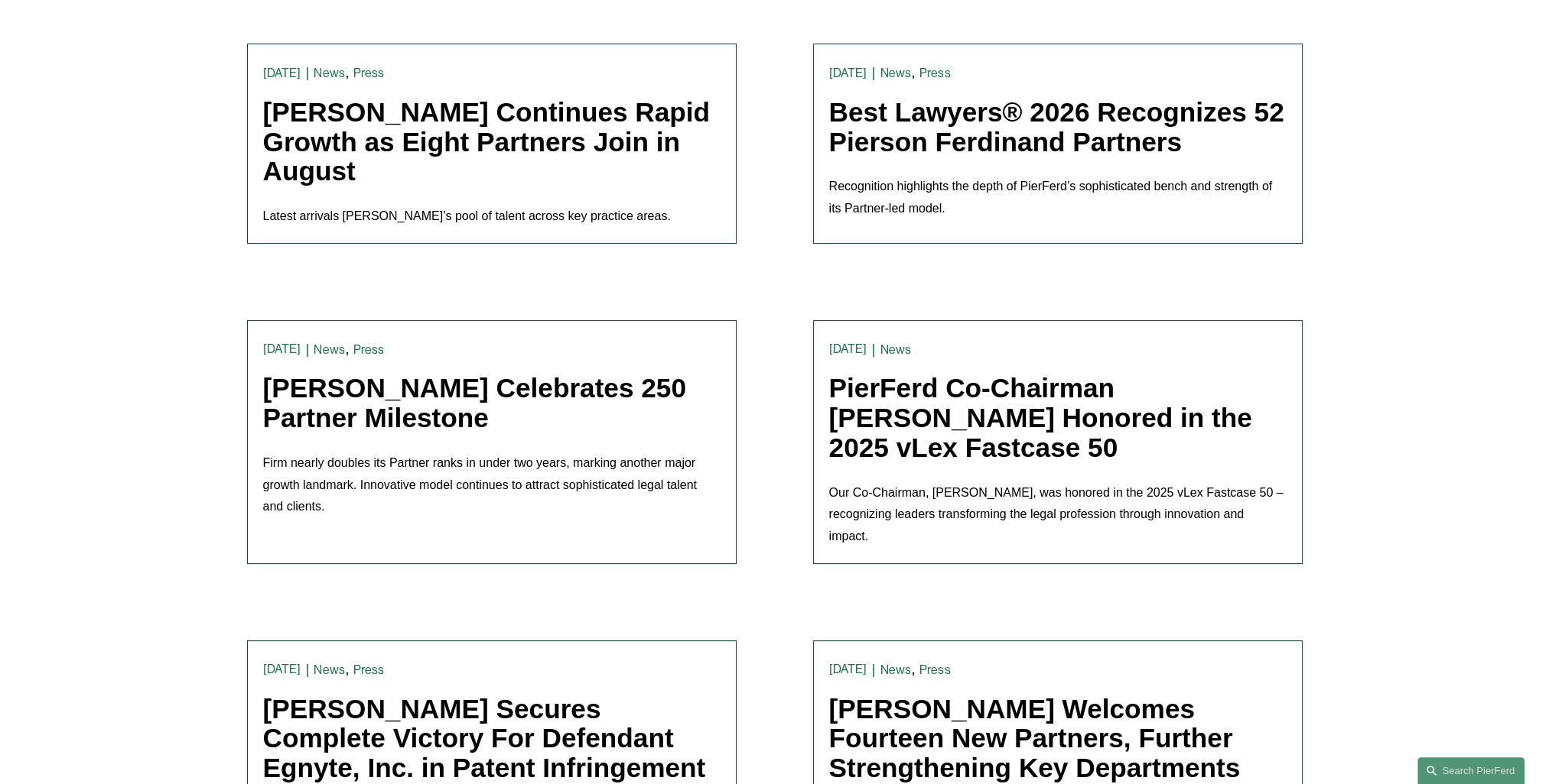
scroll to position [535, 0]
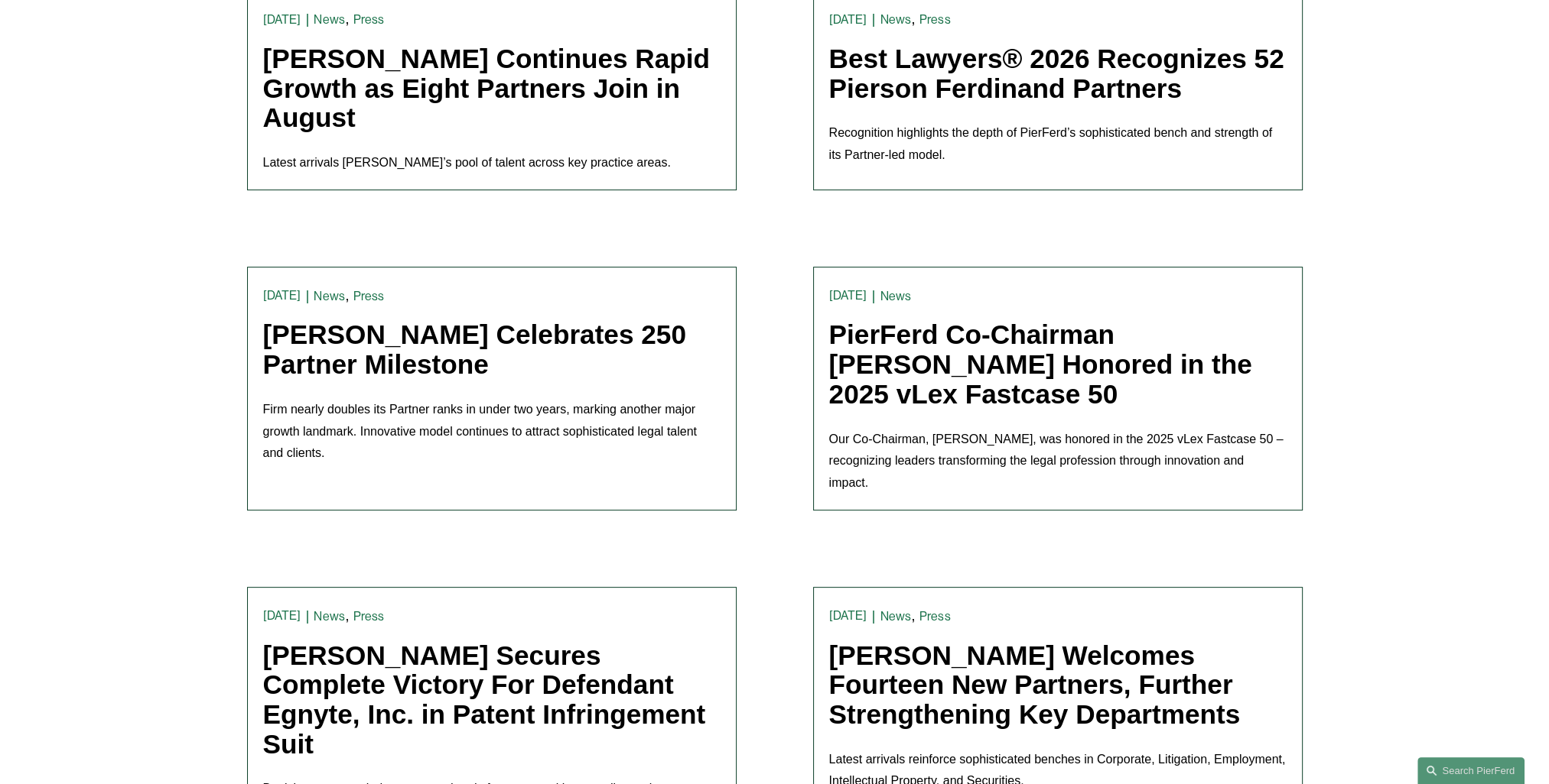
click at [426, 335] on link "[PERSON_NAME] Celebrates 250 Partner Milestone" at bounding box center [474, 349] width 423 height 60
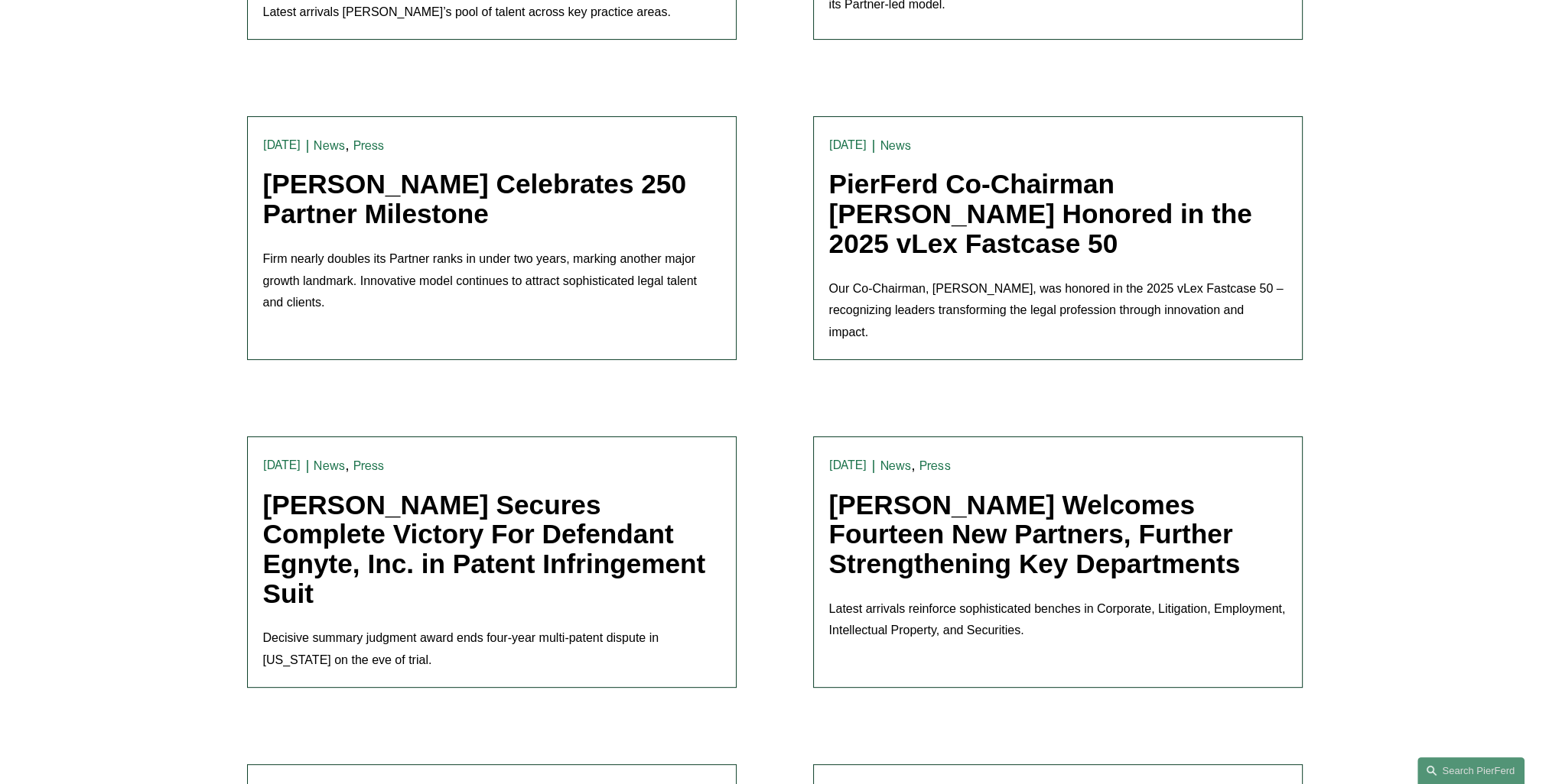
scroll to position [688, 0]
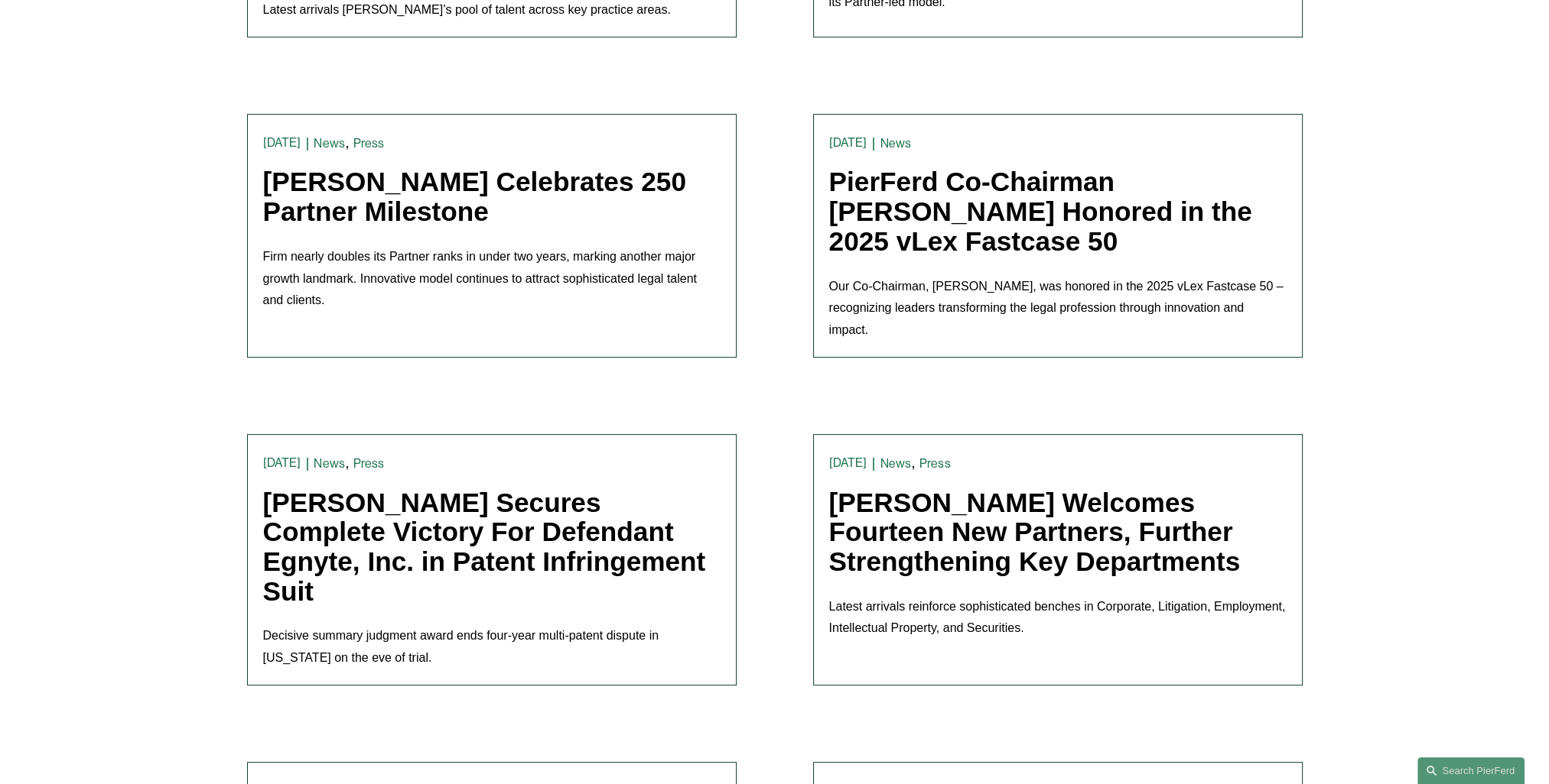
click at [913, 179] on link "PierFerd Co-Chairman [PERSON_NAME] Honored in the 2025 vLex Fastcase 50" at bounding box center [1040, 210] width 423 height 88
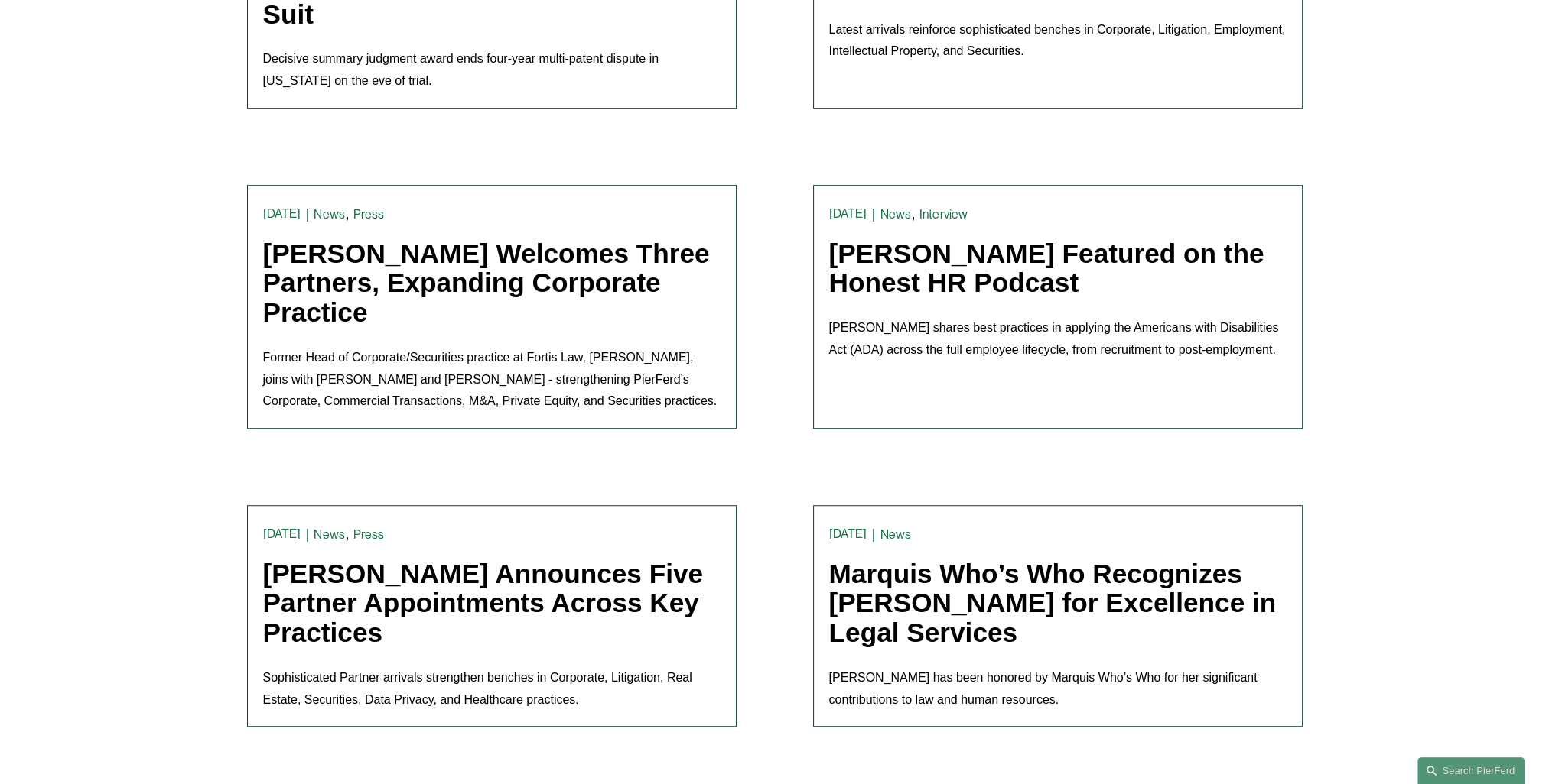
scroll to position [1300, 0]
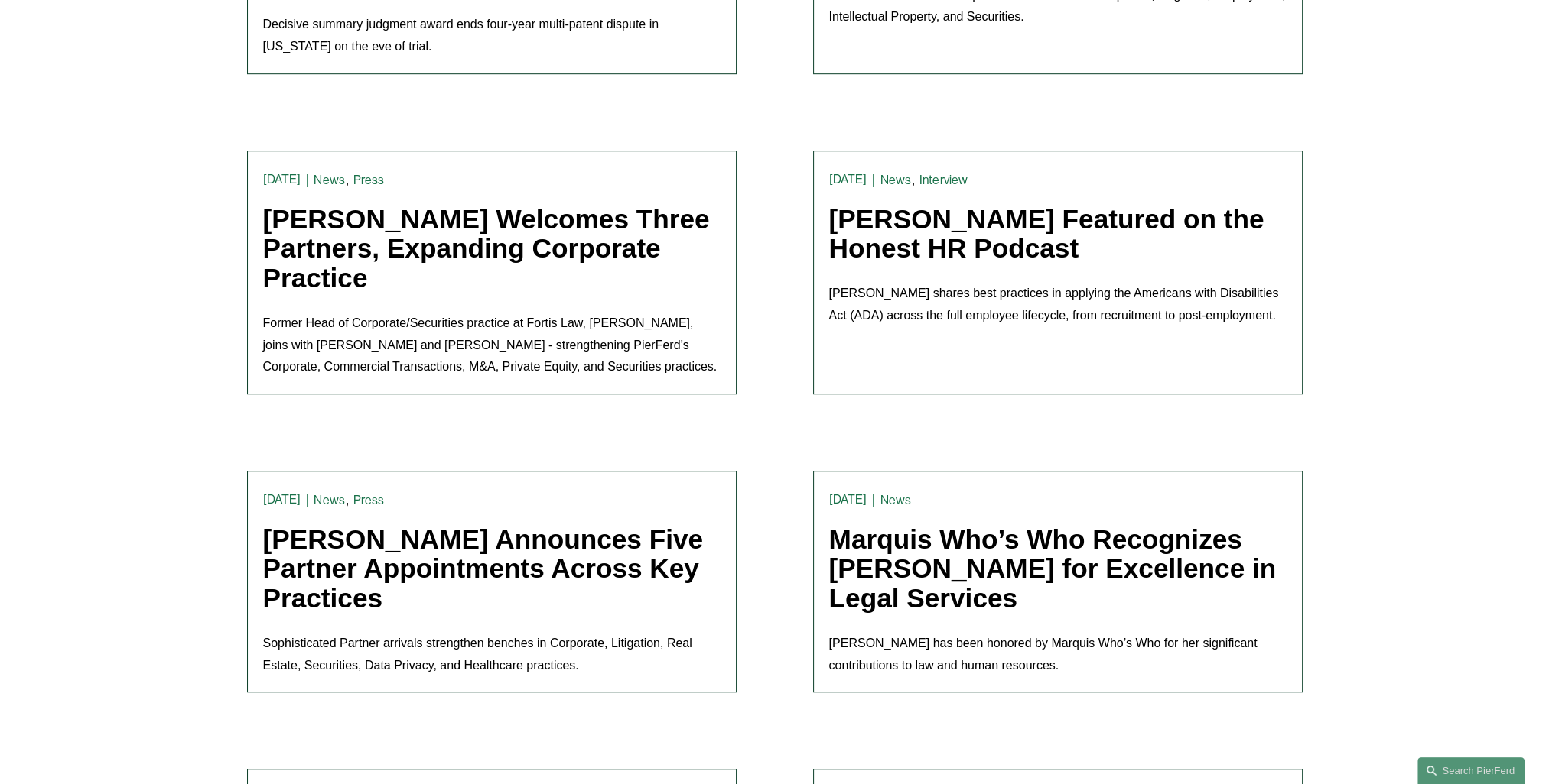
click at [876, 543] on link "Marquis Who’s Who Recognizes [PERSON_NAME] for Excellence in Legal Services" at bounding box center [1053, 568] width 447 height 88
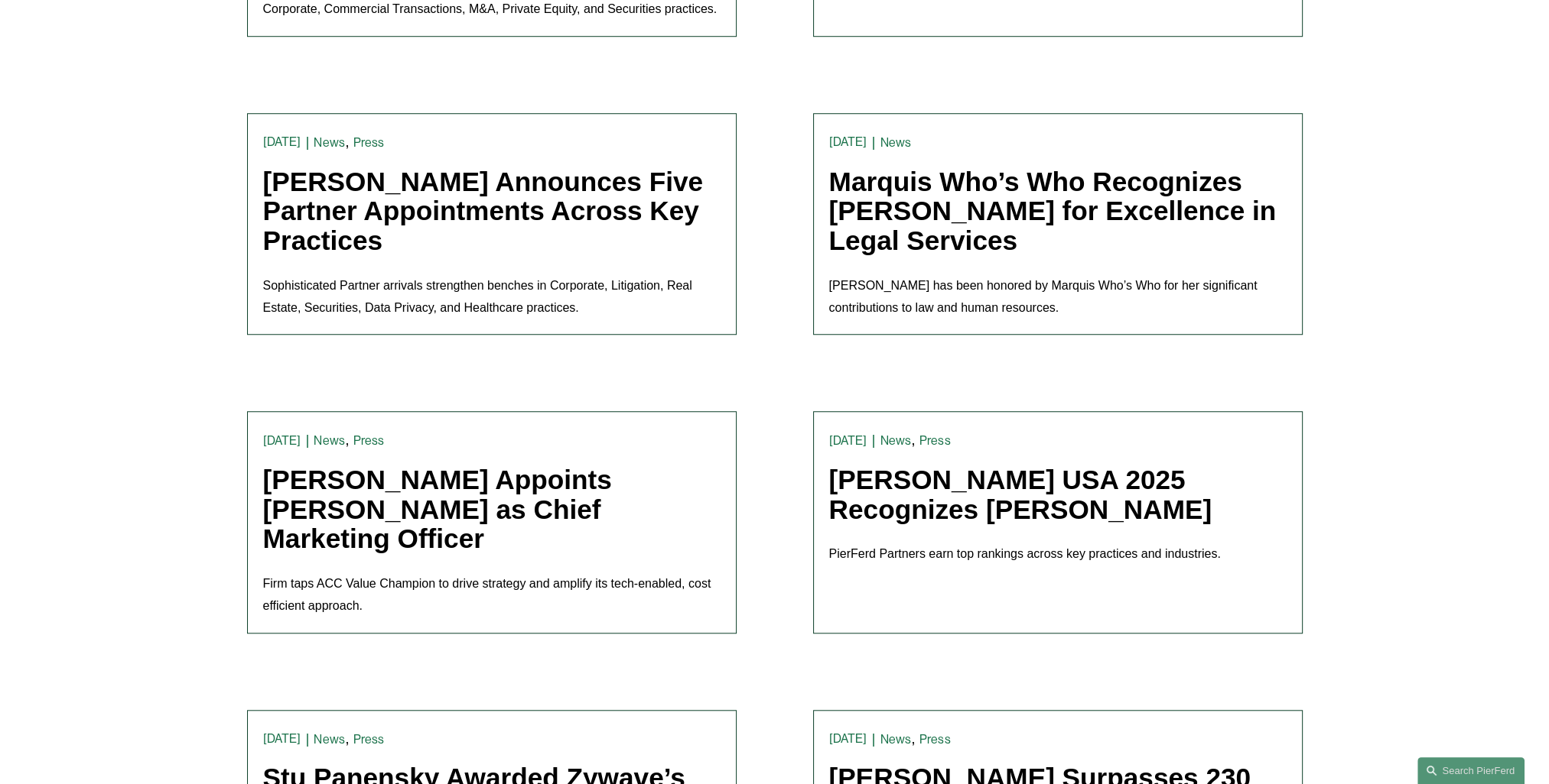
scroll to position [1758, 0]
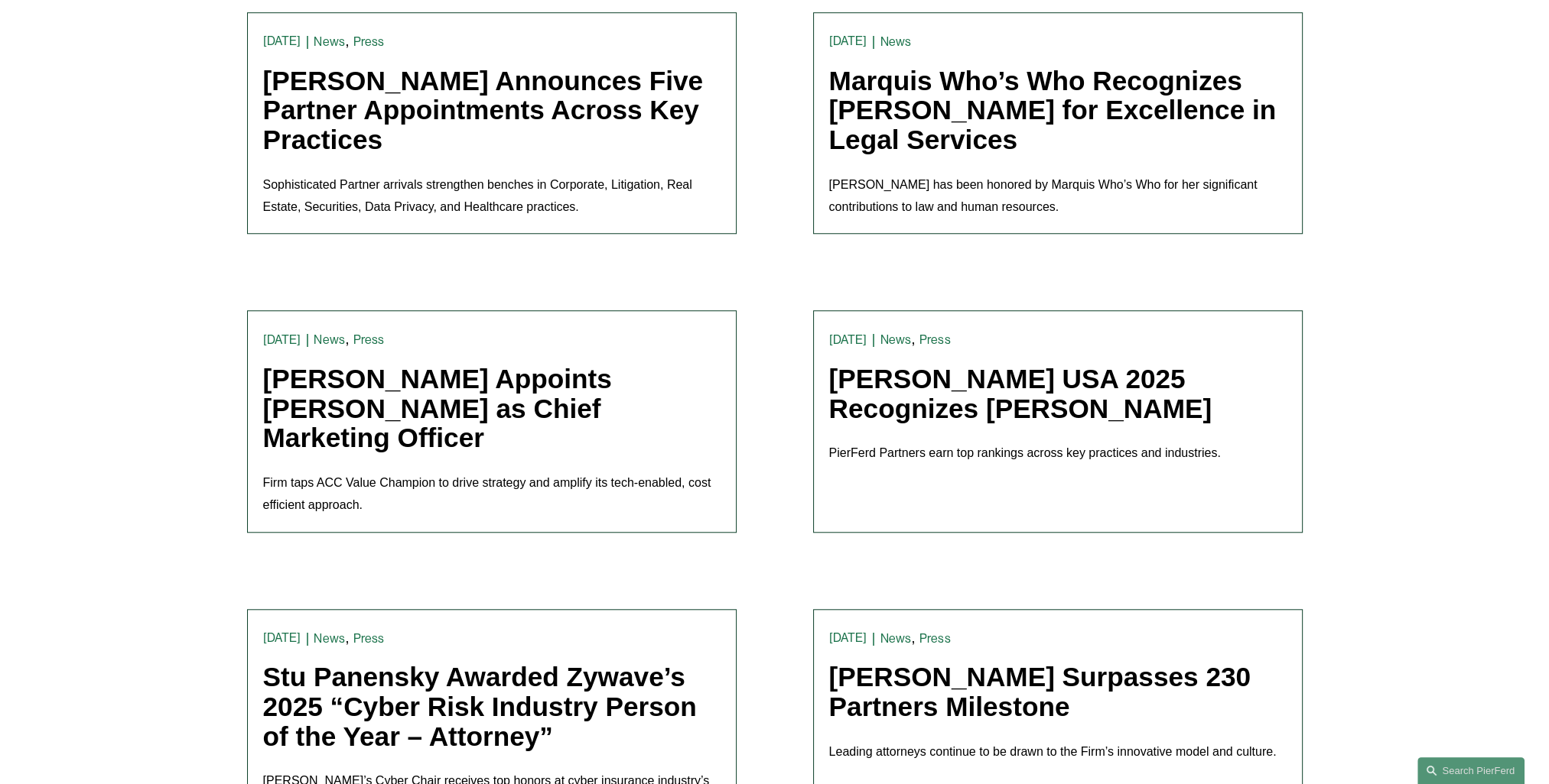
click at [898, 378] on link "[PERSON_NAME] USA 2025 Recognizes [PERSON_NAME]" at bounding box center [1020, 394] width 383 height 60
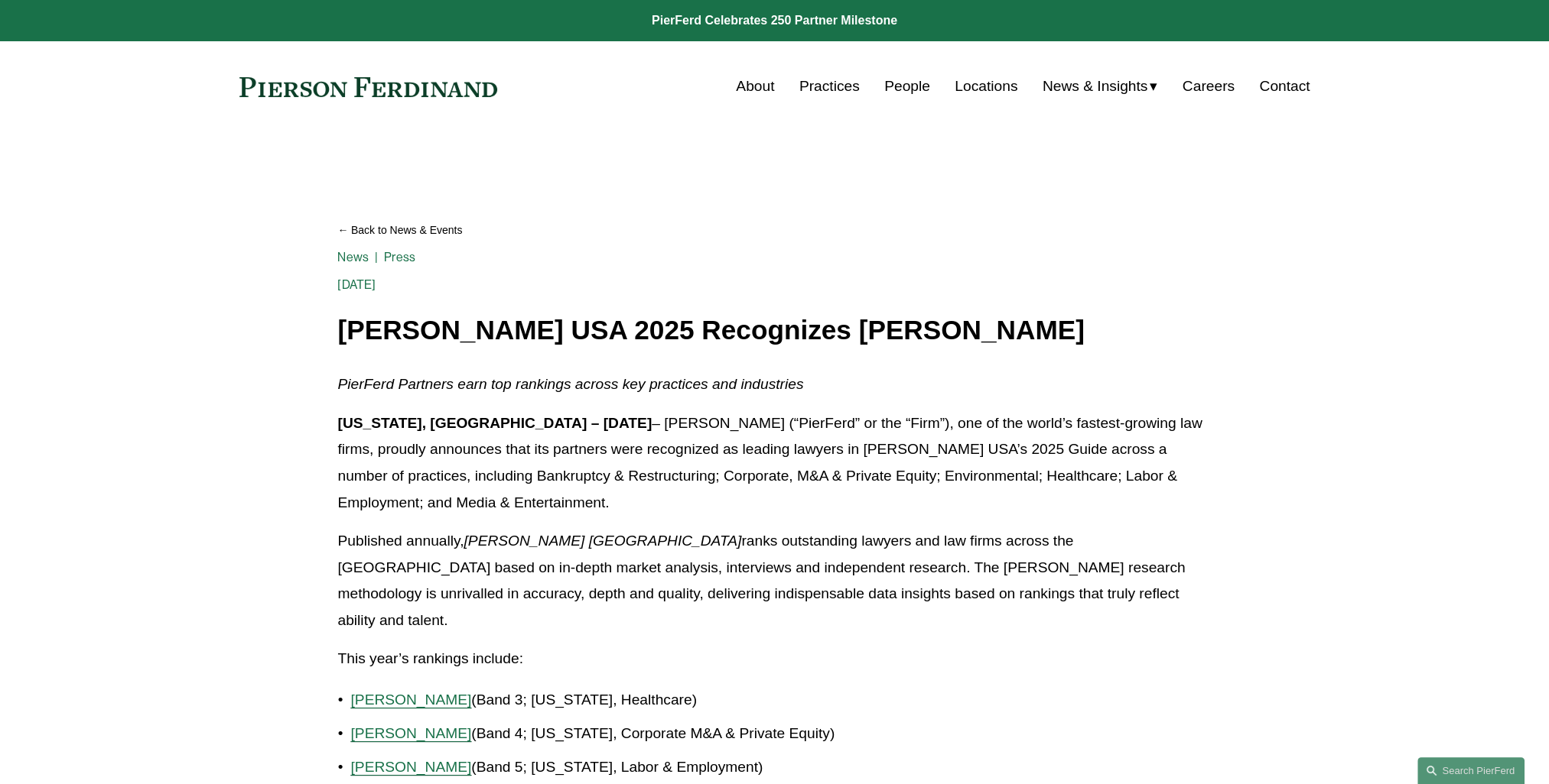
click at [195, 596] on article "Back to News & Events [PERSON_NAME] [GEOGRAPHIC_DATA] 2025 Recognizes [PERSON_N…" at bounding box center [774, 764] width 1549 height 1263
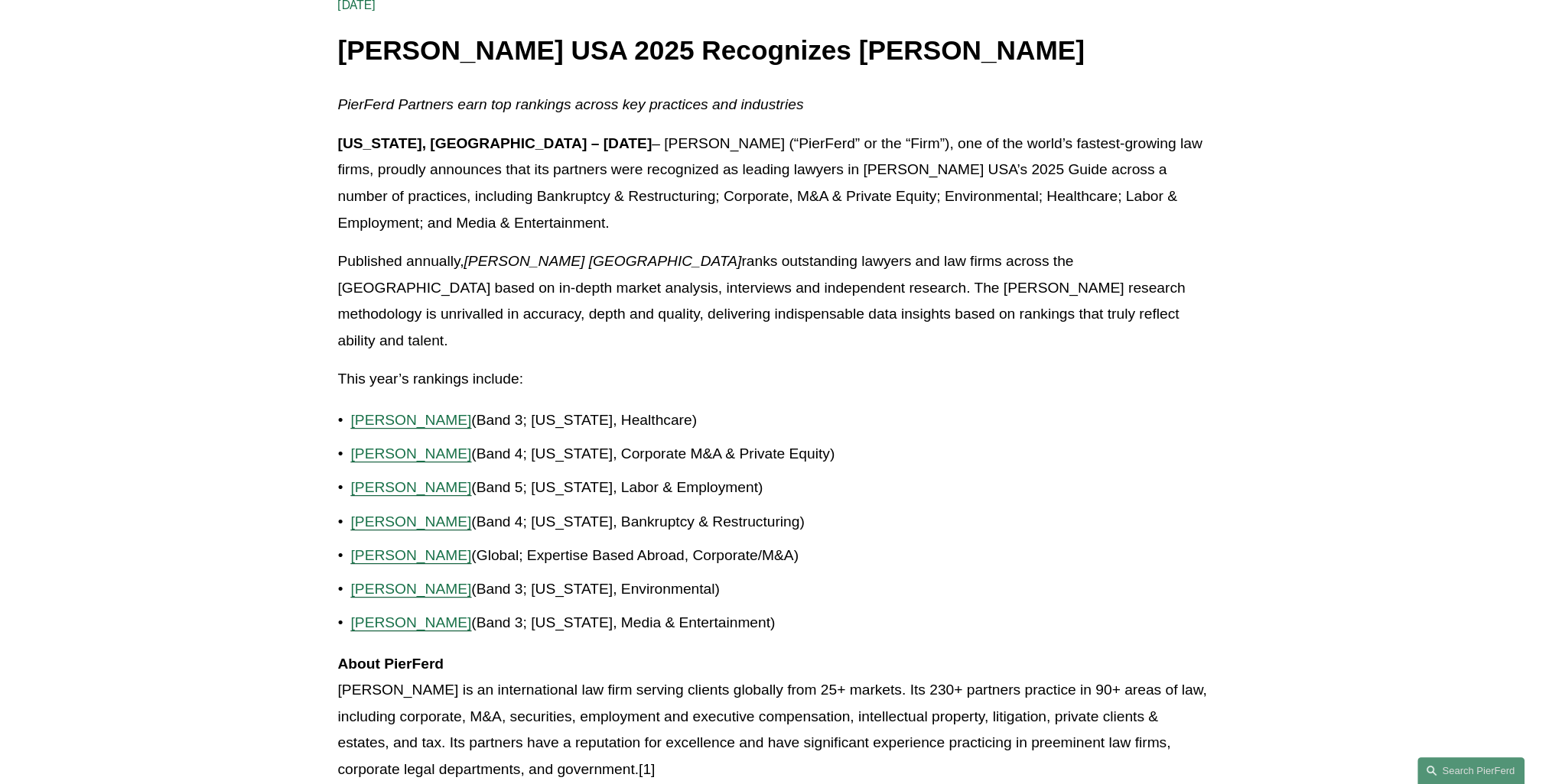
scroll to position [305, 0]
